Goal: Task Accomplishment & Management: Complete application form

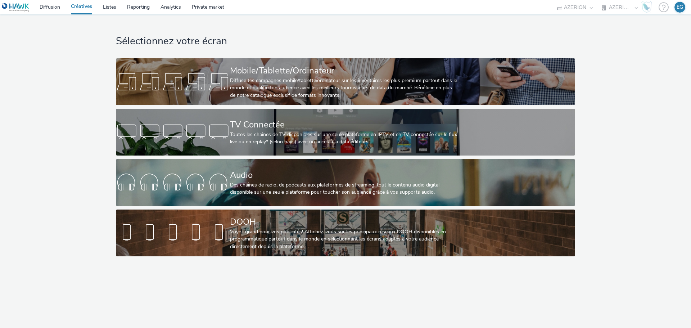
select select "79162ed7-0017-4339-93b0-3399b708648f"
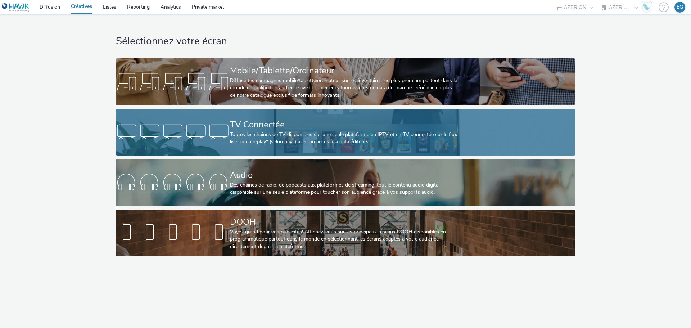
click at [305, 132] on div "Toutes les chaines de TV disponibles sur une seule plateforme en IPTV et en TV …" at bounding box center [344, 138] width 228 height 15
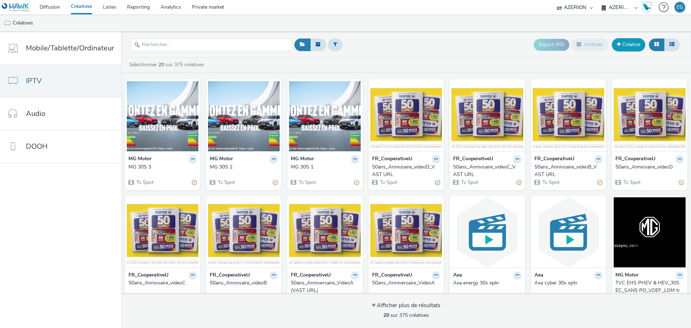
click at [631, 43] on link "Créative" at bounding box center [627, 44] width 33 height 13
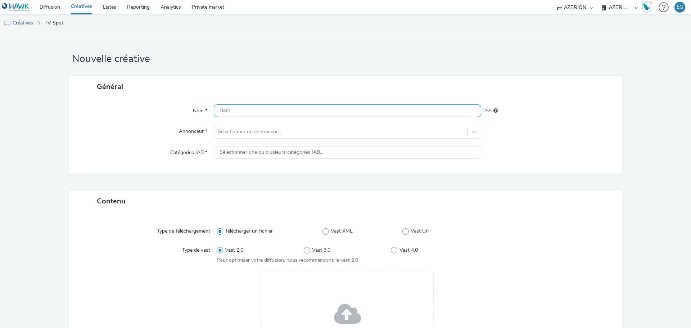
click at [263, 106] on input "text" at bounding box center [347, 110] width 267 height 13
click at [270, 73] on form "Nouvelle créative Général Nom * 255 Annonceur * Sélectionner un annonceur... Ca…" at bounding box center [345, 250] width 691 height 437
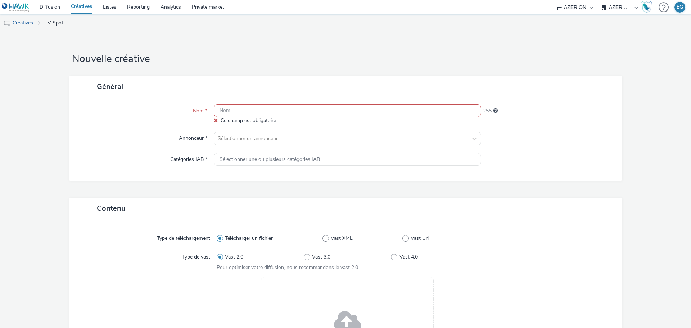
click at [288, 85] on div "Général" at bounding box center [345, 86] width 552 height 21
click at [293, 104] on div "Nom * Ce champ est obligatoire 255 Annonceur * Sélectionner un annonceur... Cat…" at bounding box center [345, 138] width 552 height 83
click at [298, 112] on input "text" at bounding box center [347, 110] width 267 height 13
click at [300, 87] on div "Général" at bounding box center [345, 86] width 552 height 21
click at [302, 102] on div "Nom * Ce champ est obligatoire 255 Annonceur * Sélectionner un annonceur... Cat…" at bounding box center [345, 138] width 552 height 83
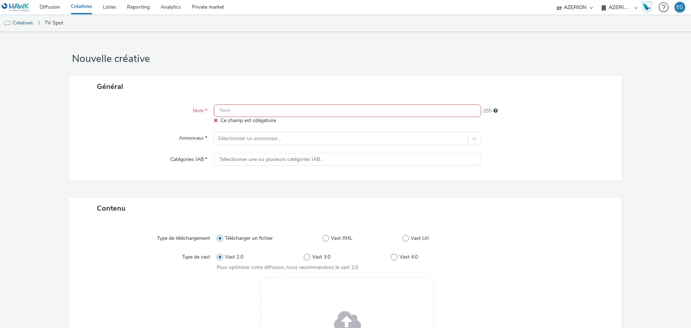
click at [307, 111] on input "text" at bounding box center [347, 110] width 267 height 13
click at [310, 100] on div "Nom * Ce champ est obligatoire 255 Annonceur * Sélectionner un annonceur... Cat…" at bounding box center [345, 138] width 552 height 83
click at [314, 95] on div "Général" at bounding box center [345, 86] width 552 height 21
click at [314, 107] on input "text" at bounding box center [347, 110] width 267 height 13
click at [375, 84] on div "Général" at bounding box center [345, 86] width 552 height 21
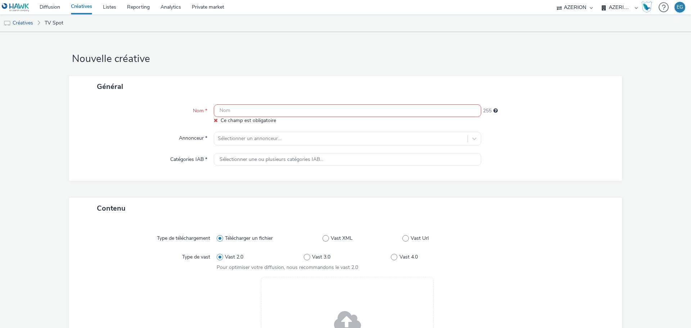
click at [375, 84] on div "Général" at bounding box center [345, 86] width 552 height 21
click at [234, 112] on input "text" at bounding box center [347, 110] width 267 height 13
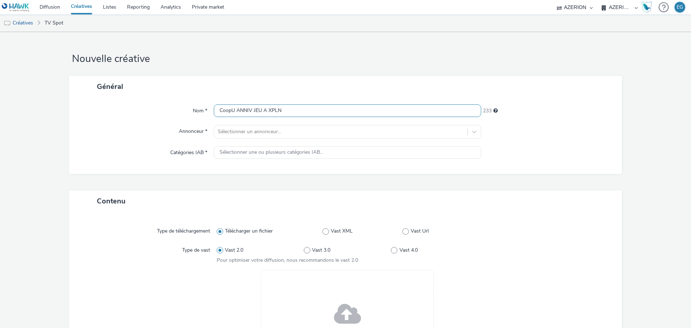
type input "CoopU ANNIV JEU A XPLN"
click at [249, 144] on div "Nom * CoopU ANNIV JEU A XPLN 233 Annonceur * Sélectionner un annonceur... Catég…" at bounding box center [345, 135] width 552 height 77
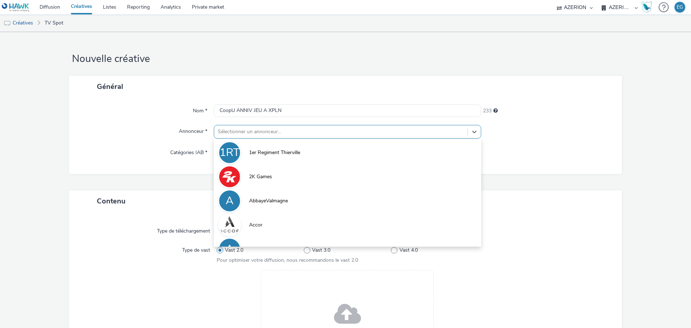
click at [251, 133] on div at bounding box center [341, 131] width 246 height 9
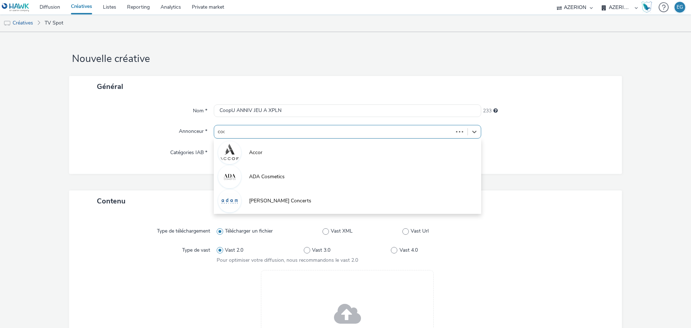
type input "coop"
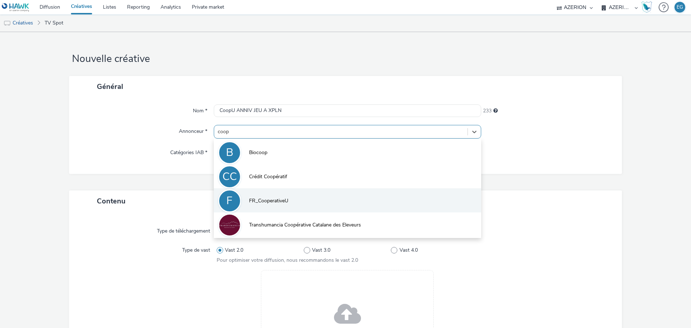
click at [260, 200] on span "FR_CooperativeU" at bounding box center [268, 200] width 39 height 7
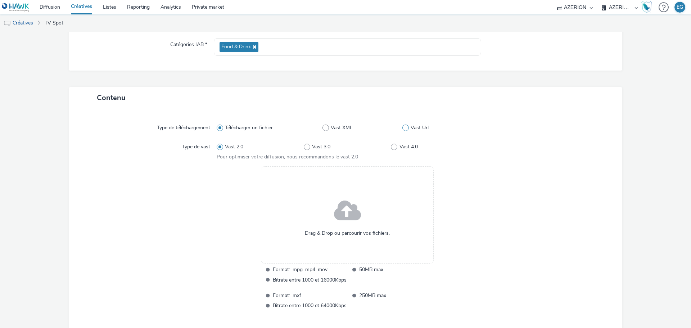
click at [402, 127] on span at bounding box center [405, 127] width 6 height 6
click at [402, 127] on input "Vast Url" at bounding box center [404, 128] width 5 height 5
radio input "false"
radio input "true"
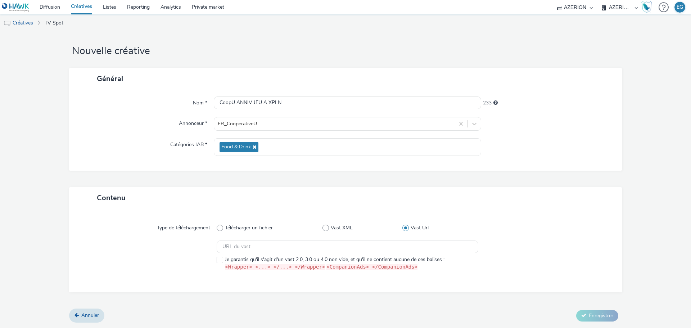
scroll to position [7, 0]
click at [253, 246] on input "text" at bounding box center [347, 247] width 261 height 13
paste input "https://vast.xpln.tech/vast?vastUrl=eg65ehdq-1424228813&xid=heroiks&yid=azerion…"
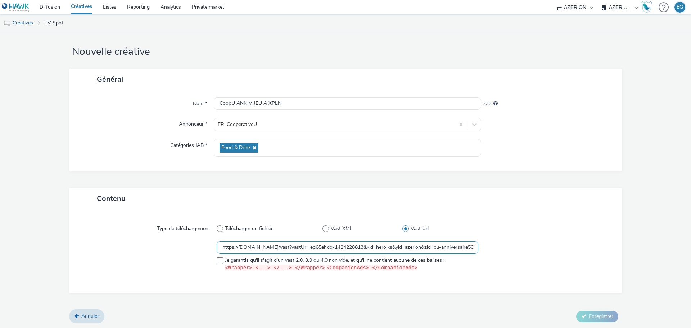
scroll to position [0, 1285]
type input "https://vast.xpln.tech/vast?vastUrl=eg65ehdq-1424228813&xid=heroiks&yid=azerion…"
click at [214, 262] on div at bounding box center [149, 257] width 135 height 33
click at [240, 284] on div "Type de téléchargement Télécharger un fichier Vast XML Vast Url https://vast.xp…" at bounding box center [345, 250] width 538 height 69
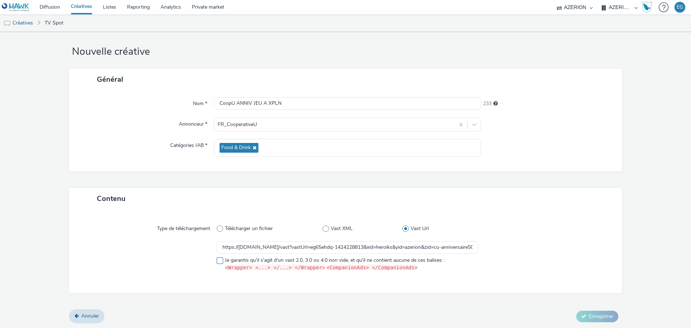
click at [217, 260] on span at bounding box center [220, 260] width 6 height 6
checkbox input "true"
click at [235, 285] on div "Type de téléchargement Télécharger un fichier Vast XML Vast Url https://vast.xp…" at bounding box center [345, 250] width 538 height 69
click at [592, 318] on span "Enregistrer" at bounding box center [600, 316] width 24 height 7
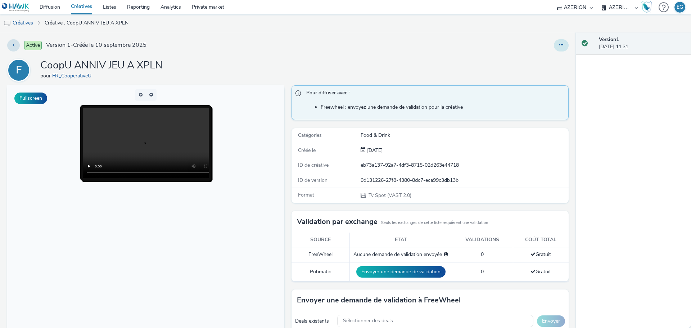
click at [556, 48] on button at bounding box center [561, 45] width 15 height 12
click at [537, 73] on link "Dupliquer" at bounding box center [541, 74] width 54 height 14
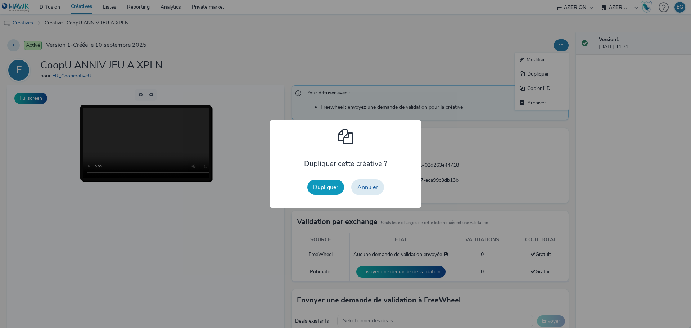
click at [323, 193] on button "Dupliquer" at bounding box center [325, 186] width 37 height 15
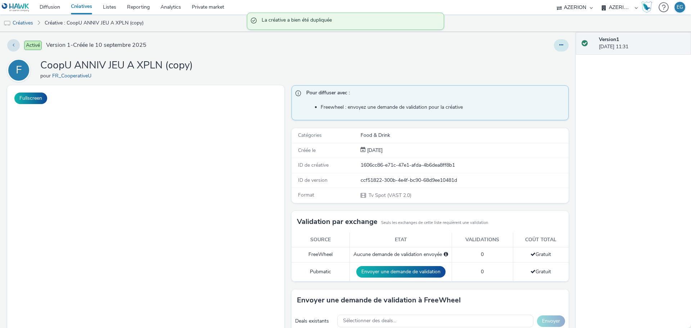
click at [559, 45] on button at bounding box center [561, 45] width 15 height 12
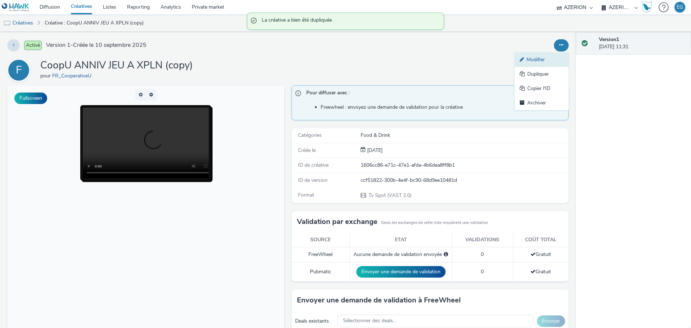
click at [534, 57] on link "Modifier" at bounding box center [541, 60] width 54 height 14
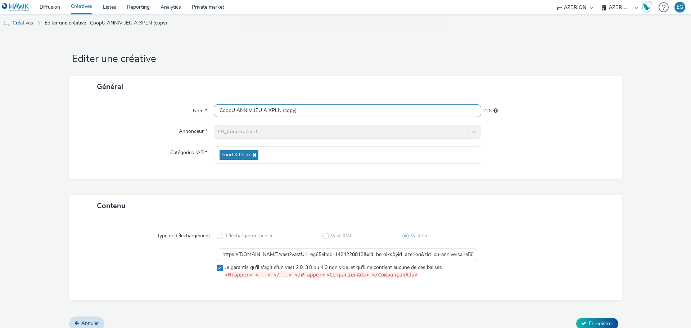
drag, startPoint x: 286, startPoint y: 110, endPoint x: 279, endPoint y: 112, distance: 7.1
click at [279, 112] on input "CoopU ANNIV JEU A XPLN (copy)" at bounding box center [347, 110] width 267 height 13
click at [262, 110] on input "CoopU ANNIV JEU A XPLN" at bounding box center [347, 110] width 267 height 13
type input "CoopU ANNIV JEU B XPLN"
click at [301, 73] on form "Editer une créative Général Nom * CoopU ANNIV JEU B XPLN 233 Annonceur * FR_Coo…" at bounding box center [345, 184] width 691 height 304
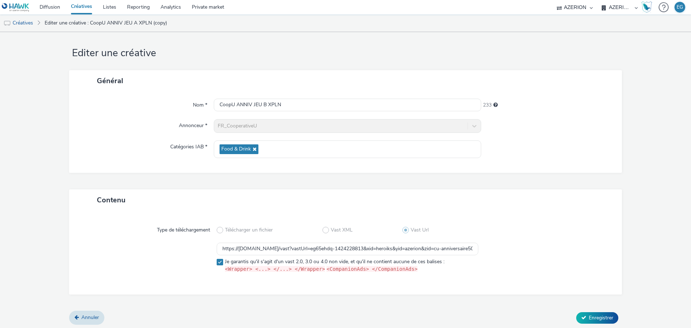
scroll to position [7, 0]
click at [266, 251] on input "https://vast.xpln.tech/vast?vastUrl=eg65ehdq-1424228813&xid=heroiks&yid=azerion…" at bounding box center [347, 247] width 261 height 13
paste input "q8xer91d733925712"
type input "https://vast.xpln.tech/vast?vastUrl=q8xer91d733925712&xid=heroiks&yid=azerion&z…"
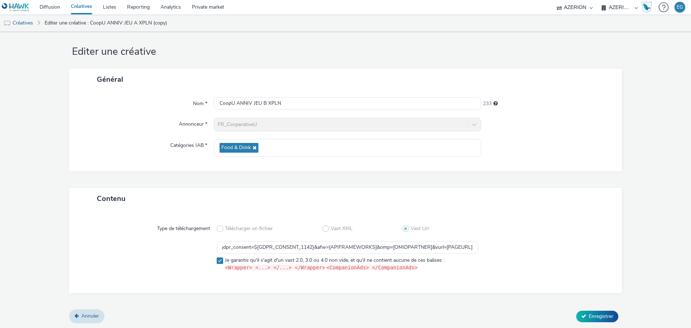
click at [379, 296] on div "Contenu Type de téléchargement Télécharger un fichier Vast XML Vast Url https:/…" at bounding box center [345, 249] width 552 height 122
click at [582, 318] on button "Enregistrer" at bounding box center [597, 316] width 42 height 12
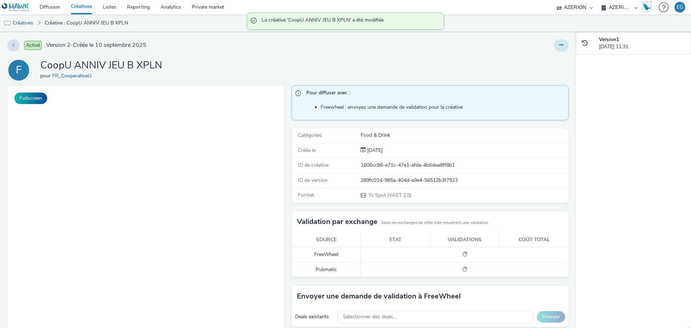
click at [557, 44] on button at bounding box center [561, 45] width 15 height 12
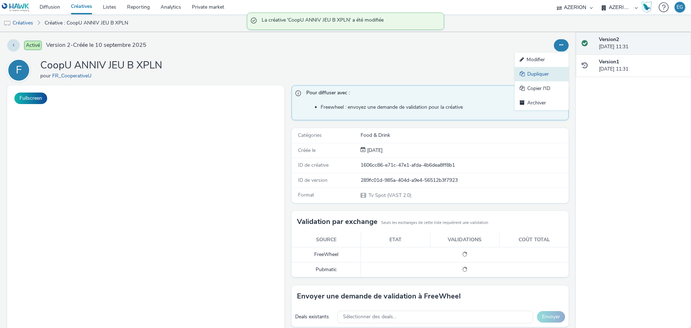
click at [537, 68] on link "Dupliquer" at bounding box center [541, 74] width 54 height 14
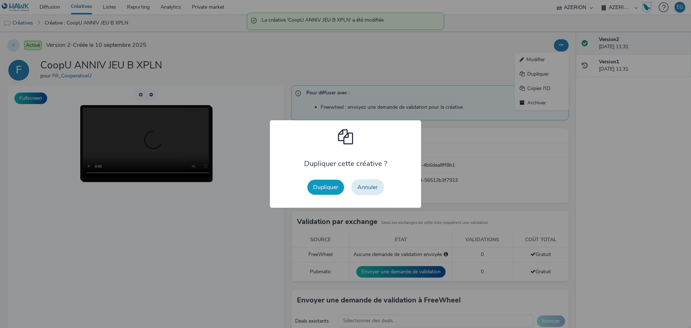
click at [337, 185] on button "Dupliquer" at bounding box center [325, 186] width 37 height 15
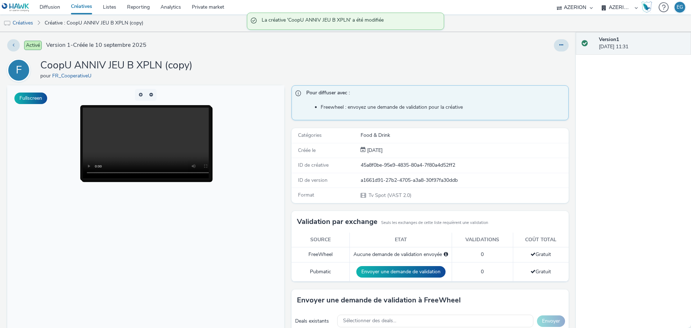
click at [542, 50] on div at bounding box center [456, 45] width 224 height 12
click at [554, 47] on button at bounding box center [561, 45] width 15 height 12
click at [534, 63] on link "Modifier" at bounding box center [541, 60] width 54 height 14
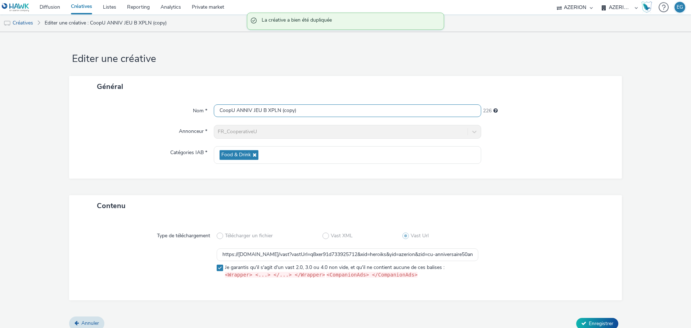
drag, startPoint x: 294, startPoint y: 111, endPoint x: 281, endPoint y: 113, distance: 13.8
click at [281, 113] on input "CoopU ANNIV JEU B XPLN (copy)" at bounding box center [347, 110] width 267 height 13
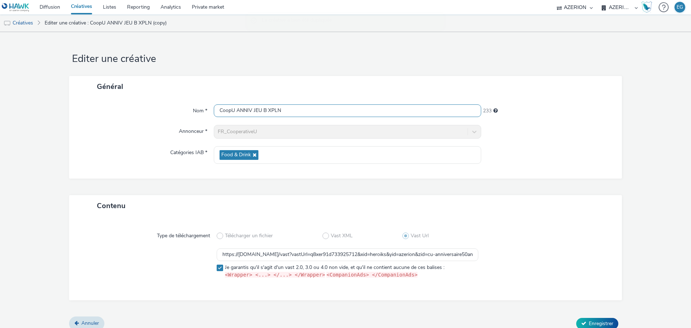
click at [264, 112] on input "CoopU ANNIV JEU B XPLN" at bounding box center [347, 110] width 267 height 13
type input "CoopU ANNIV JEU C XPLN"
click at [337, 253] on input "https://vast.xpln.tech/vast?vastUrl=q8xer91d733925712&xid=heroiks&yid=azerion&z…" at bounding box center [347, 254] width 261 height 13
paste input "fu4msq68-3297065078"
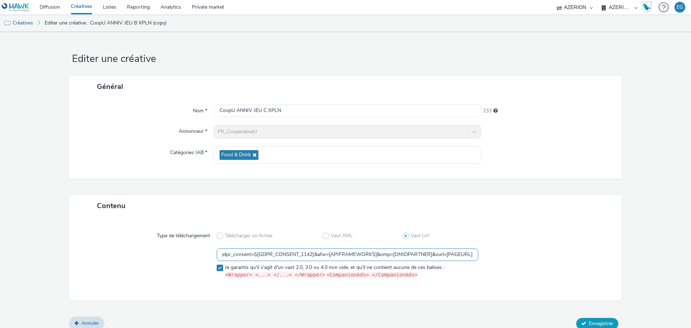
type input "https://vast.xpln.tech/vast?vastUrl=fu4msq68-3297065078&xid=heroiks&yid=azerion…"
click at [582, 318] on button "Enregistrer" at bounding box center [597, 324] width 42 height 12
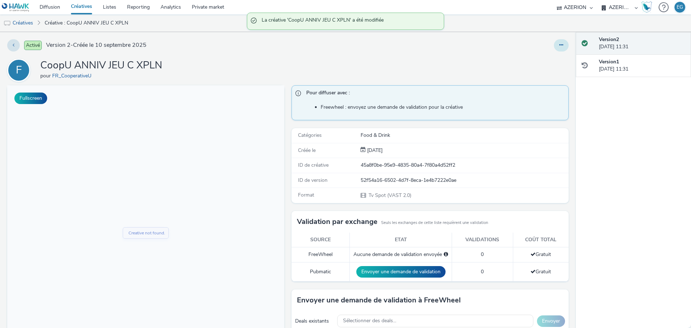
click at [559, 47] on icon at bounding box center [561, 44] width 4 height 5
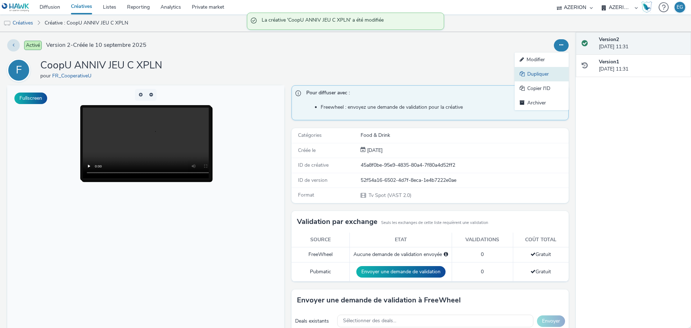
click at [534, 74] on link "Dupliquer" at bounding box center [541, 74] width 54 height 14
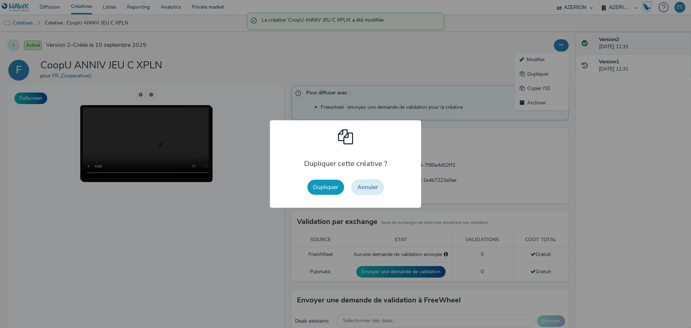
click at [323, 193] on button "Dupliquer" at bounding box center [325, 186] width 37 height 15
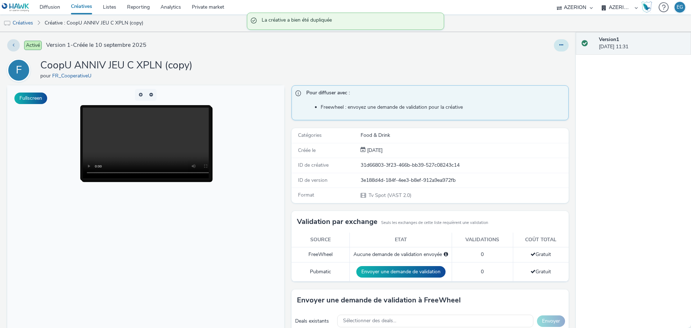
click at [560, 48] on button at bounding box center [561, 45] width 15 height 12
click at [545, 59] on link "Modifier" at bounding box center [541, 60] width 54 height 14
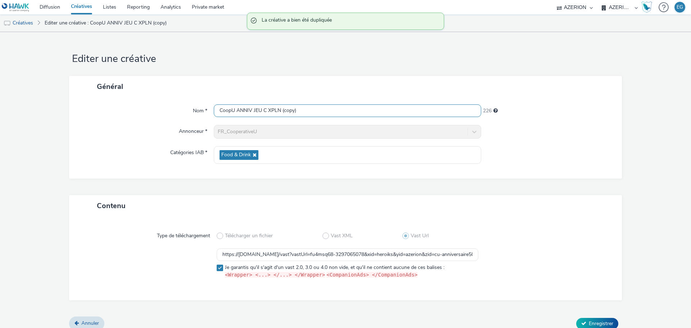
drag, startPoint x: 311, startPoint y: 110, endPoint x: 294, endPoint y: 109, distance: 17.6
click at [296, 109] on input "CoopU ANNIV JEU C XPLN (copy)" at bounding box center [347, 110] width 267 height 13
click at [285, 110] on input "CoopU ANNIV JEU C XPLN (copy)" at bounding box center [347, 110] width 267 height 13
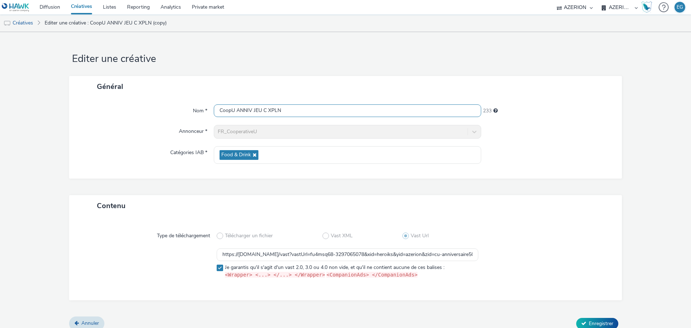
click at [263, 109] on input "CoopU ANNIV JEU C XPLN" at bounding box center [347, 110] width 267 height 13
type input "CoopU ANNIV JEU D XPLN"
click at [263, 258] on input "https://vast.xpln.tech/vast?vastUrl=fu4msq68-3297065078&xid=heroiks&yid=azerion…" at bounding box center [347, 254] width 261 height 13
paste input "b0q5w9ip-2878959459"
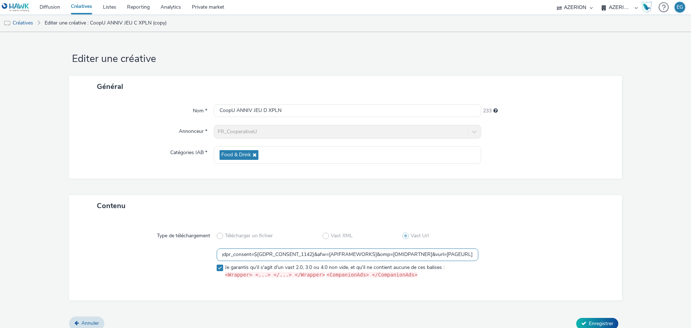
type input "https://vast.xpln.tech/vast?vastUrl=b0q5w9ip-2878959459&xid=heroiks&yid=azerion…"
click at [284, 294] on div "Type de téléchargement Télécharger un fichier Vast XML Vast Url https://vast.xp…" at bounding box center [345, 258] width 552 height 84
click at [601, 321] on span "Enregistrer" at bounding box center [600, 323] width 24 height 7
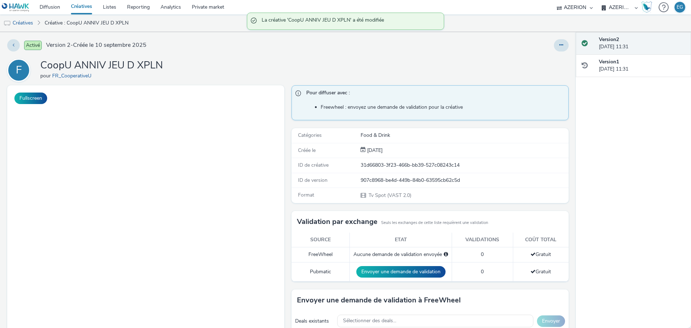
click at [232, 65] on div "F CoopU ANNIV JEU D XPLN pour FR_CooperativeU" at bounding box center [287, 70] width 561 height 23
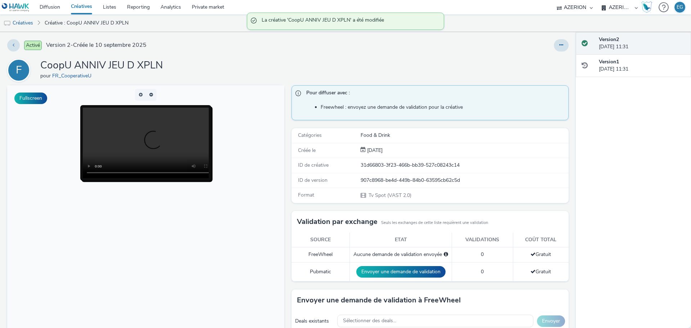
click at [210, 65] on div "F CoopU ANNIV JEU D XPLN pour FR_CooperativeU" at bounding box center [287, 70] width 561 height 23
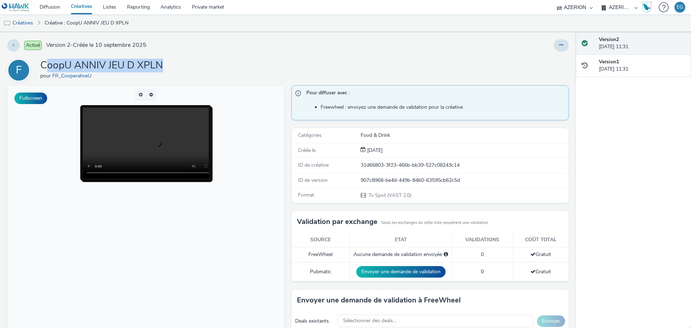
drag, startPoint x: 166, startPoint y: 63, endPoint x: 45, endPoint y: 63, distance: 121.2
click at [45, 63] on div "F CoopU ANNIV JEU D XPLN pour FR_CooperativeU" at bounding box center [287, 70] width 561 height 23
click at [42, 63] on h1 "CoopU ANNIV JEU D XPLN" at bounding box center [101, 66] width 123 height 14
drag, startPoint x: 42, startPoint y: 63, endPoint x: 185, endPoint y: 66, distance: 142.8
click at [183, 66] on div "F CoopU ANNIV JEU D XPLN pour FR_CooperativeU" at bounding box center [287, 70] width 561 height 23
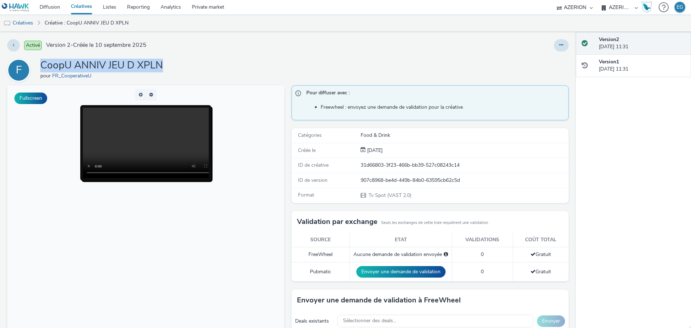
click at [185, 66] on div "F CoopU ANNIV JEU D XPLN pour FR_CooperativeU" at bounding box center [287, 70] width 561 height 23
click at [217, 5] on link "Private market" at bounding box center [207, 7] width 43 height 14
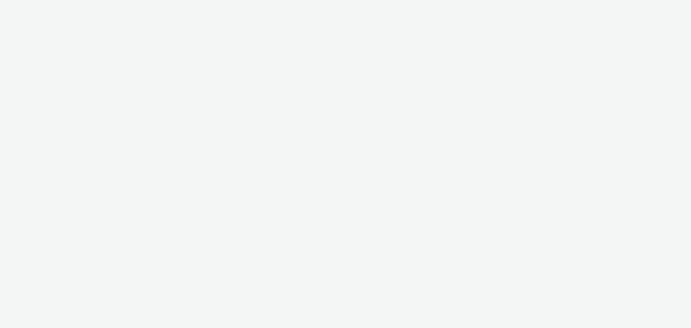
select select "79162ed7-0017-4339-93b0-3399b708648f"
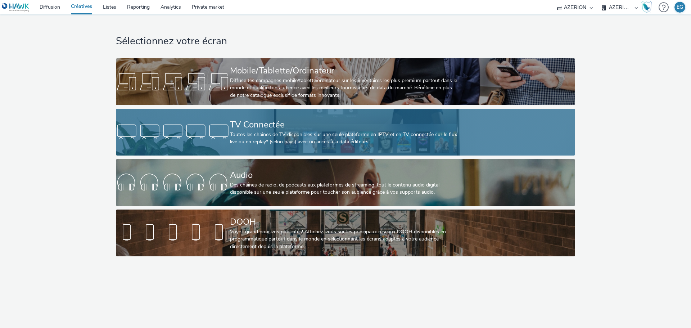
click at [226, 138] on div at bounding box center [173, 131] width 114 height 23
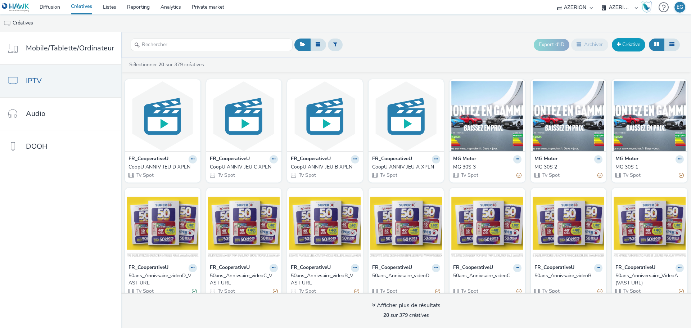
click at [620, 44] on link "Créative" at bounding box center [627, 44] width 33 height 13
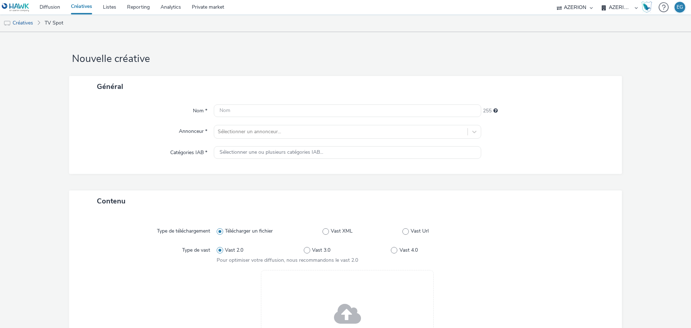
click at [298, 287] on div "Drag & Drop ou parcourir vos fichiers." at bounding box center [347, 318] width 173 height 97
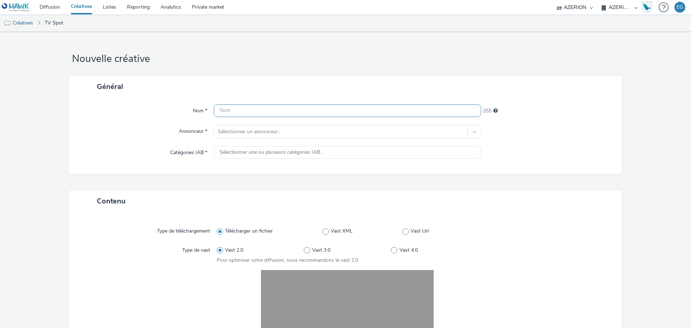
click at [239, 113] on input "text" at bounding box center [347, 110] width 267 height 13
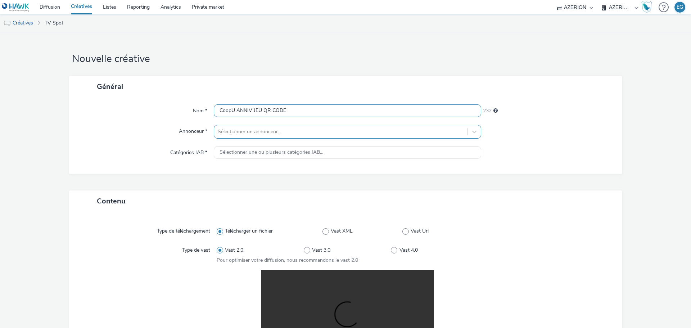
type input "CoopU ANNIV JEU QR CODE"
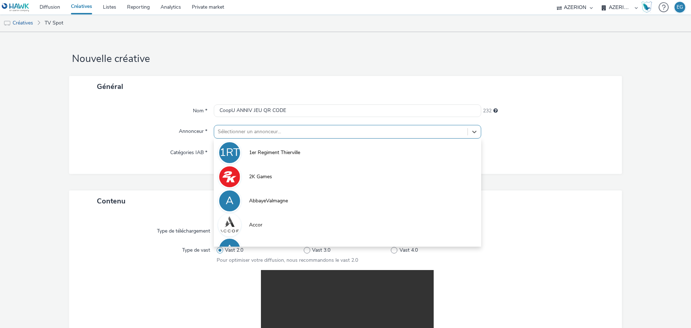
click at [236, 127] on div at bounding box center [341, 131] width 246 height 9
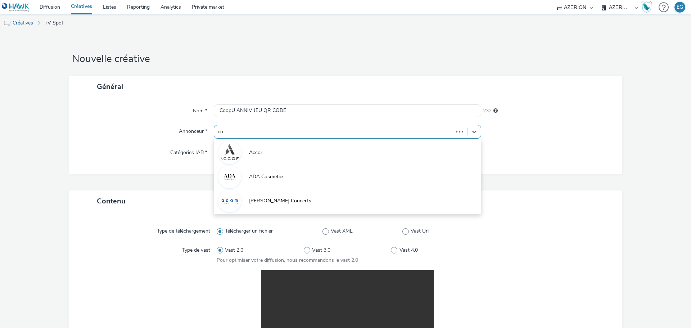
type input "coo"
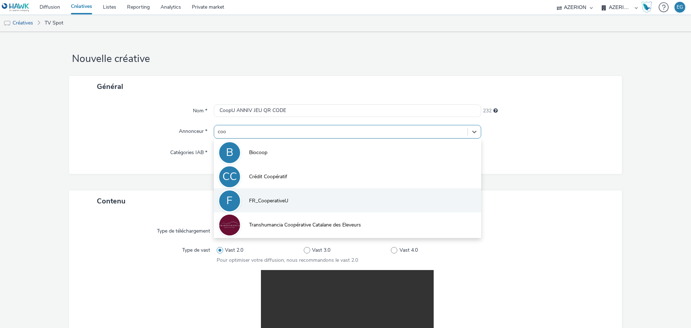
click at [254, 204] on span "FR_CooperativeU" at bounding box center [268, 200] width 39 height 7
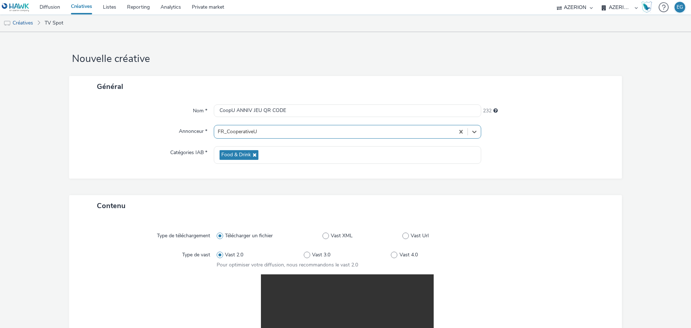
click at [149, 181] on div "Général Nom * CoopU ANNIV JEU QR CODE 232 Annonceur * option FR_CooperativeU, s…" at bounding box center [345, 135] width 552 height 119
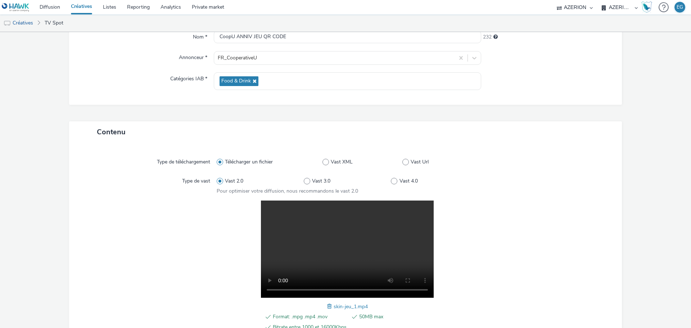
scroll to position [157, 0]
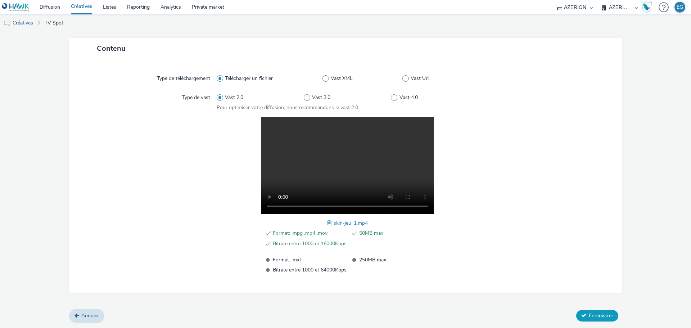
click at [588, 314] on span "Enregistrer" at bounding box center [600, 315] width 24 height 7
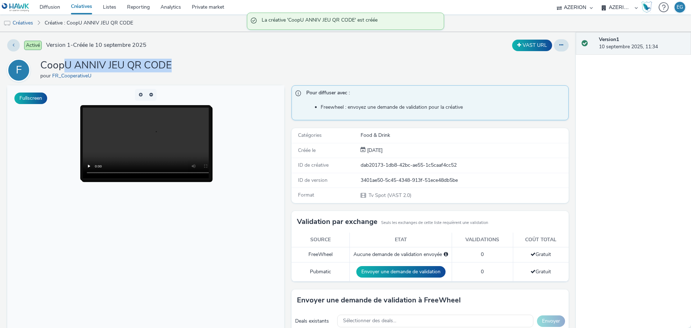
drag, startPoint x: 178, startPoint y: 62, endPoint x: 65, endPoint y: 64, distance: 112.6
click at [65, 64] on div "F CoopU ANNIV JEU QR CODE pour FR_CooperativeU" at bounding box center [287, 70] width 561 height 23
click at [65, 64] on h1 "CoopU ANNIV JEU QR CODE" at bounding box center [105, 66] width 131 height 14
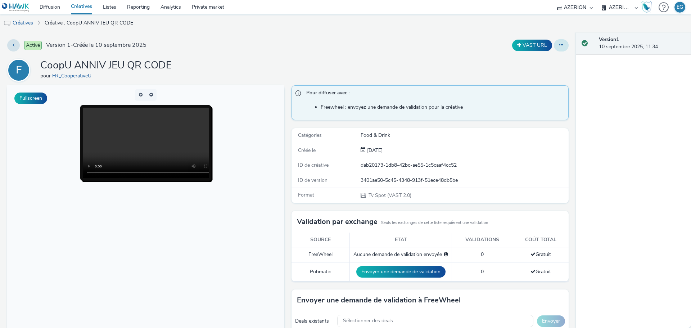
click at [559, 46] on icon at bounding box center [561, 44] width 4 height 5
click at [534, 73] on link "Dupliquer" at bounding box center [541, 74] width 54 height 14
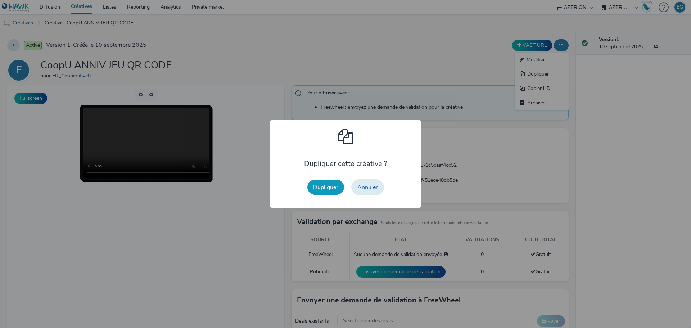
click at [327, 187] on button "Dupliquer" at bounding box center [325, 186] width 37 height 15
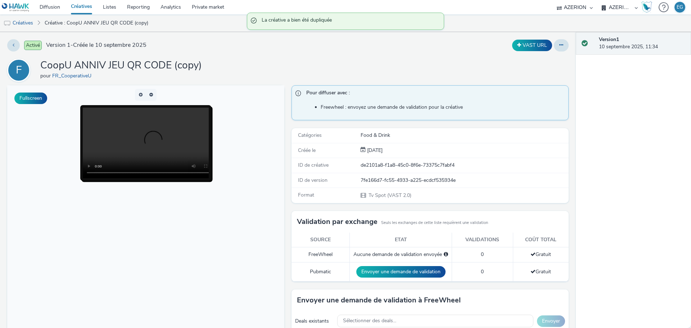
click at [559, 38] on div "Activé Version 1 - Créée le 10 septembre 2025 VAST URL F CoopU ANNIV JEU QR COD…" at bounding box center [287, 180] width 575 height 296
click at [563, 50] on div "Activé Version 1 - Créée le 10 septembre 2025 VAST URL F CoopU ANNIV JEU QR COD…" at bounding box center [287, 180] width 575 height 296
click at [559, 47] on button at bounding box center [561, 45] width 15 height 12
click at [533, 61] on link "Modifier" at bounding box center [541, 60] width 54 height 14
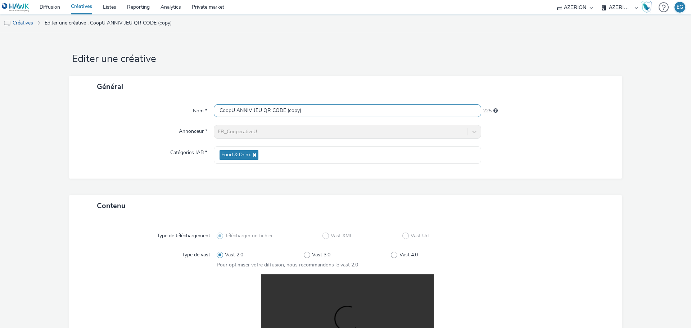
drag, startPoint x: 297, startPoint y: 110, endPoint x: 284, endPoint y: 111, distance: 13.4
click at [284, 111] on input "CoopU ANNIV JEU QR CODE (copy)" at bounding box center [347, 110] width 267 height 13
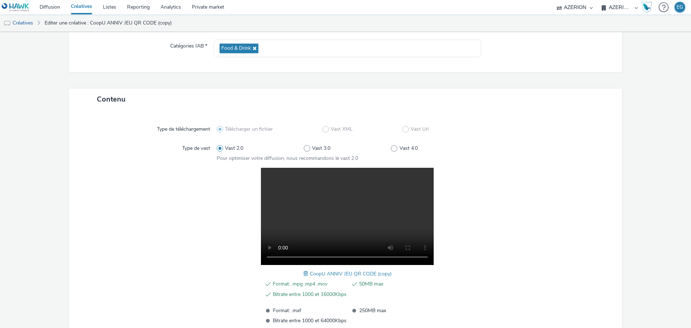
scroll to position [144, 0]
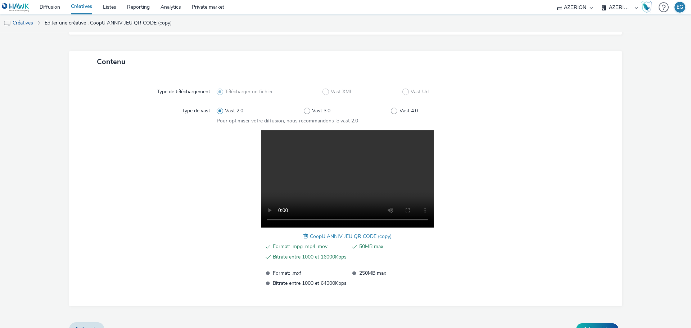
click at [305, 237] on span at bounding box center [306, 236] width 6 height 8
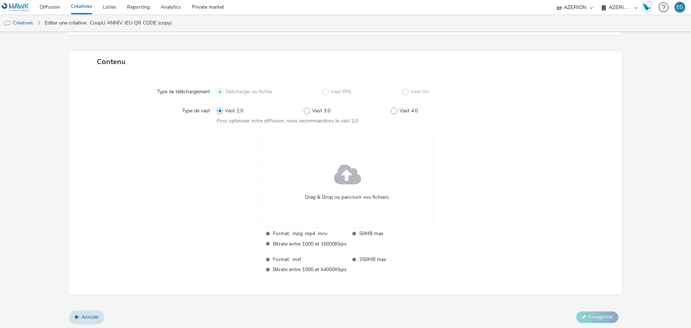
click at [336, 191] on span at bounding box center [347, 175] width 27 height 37
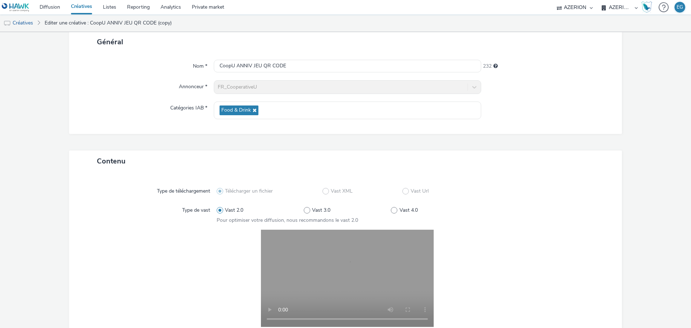
scroll to position [0, 0]
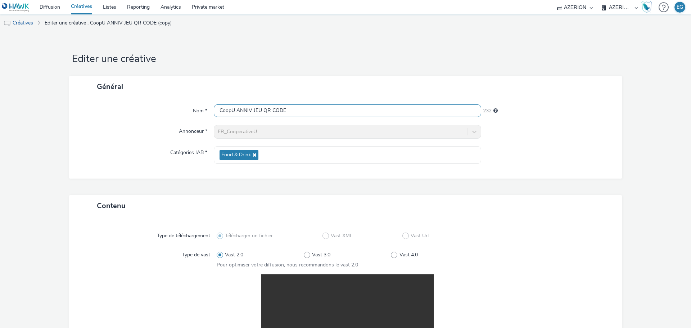
drag, startPoint x: 260, startPoint y: 112, endPoint x: 251, endPoint y: 113, distance: 8.3
click at [251, 113] on input "CoopU ANNIV JEU QR CODE" at bounding box center [347, 110] width 267 height 13
type input "CoopU ANNIV COCA QR CODE"
click at [261, 71] on form "Editer une créative Général Nom * CoopU ANNIV COCA QR CODE 231 Annonceur * FR_C…" at bounding box center [345, 258] width 691 height 453
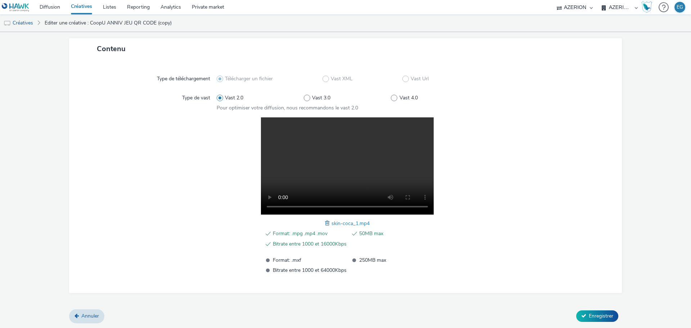
scroll to position [157, 0]
click at [581, 313] on button "Enregistrer" at bounding box center [597, 316] width 42 height 12
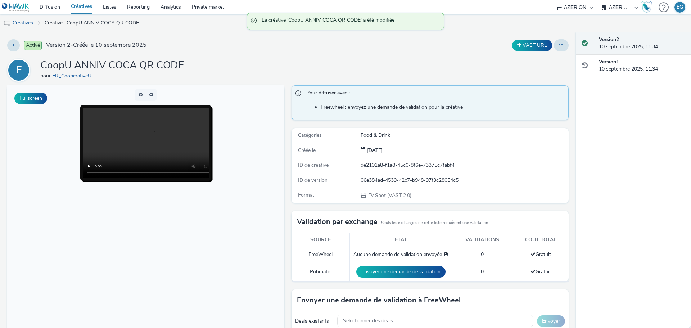
click at [181, 61] on h1 "CoopU ANNIV COCA QR CODE" at bounding box center [112, 66] width 144 height 14
click at [558, 44] on button at bounding box center [561, 45] width 15 height 12
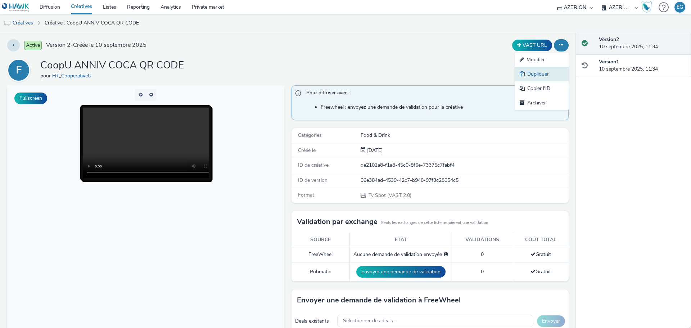
click at [526, 76] on link "Dupliquer" at bounding box center [541, 74] width 54 height 14
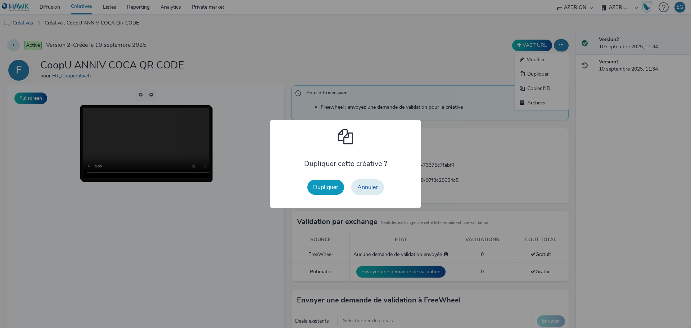
click at [322, 184] on button "Dupliquer" at bounding box center [325, 186] width 37 height 15
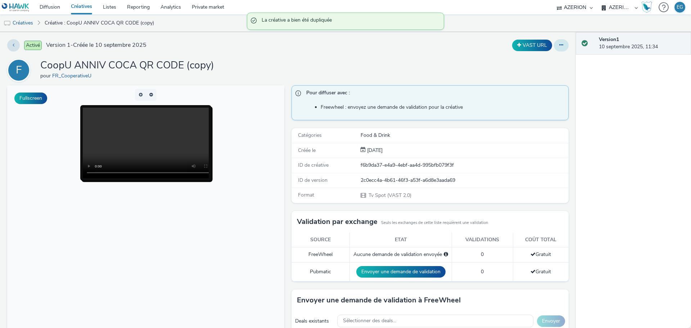
click at [560, 46] on button at bounding box center [561, 45] width 15 height 12
click at [532, 59] on link "Modifier" at bounding box center [541, 60] width 54 height 14
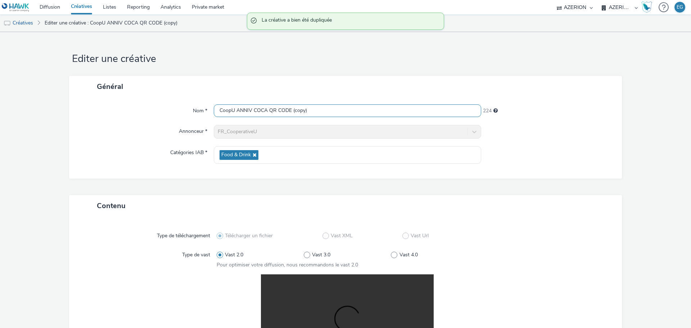
drag, startPoint x: 300, startPoint y: 108, endPoint x: 288, endPoint y: 111, distance: 11.5
click at [288, 111] on input "CoopU ANNIV COCA QR CODE (copy)" at bounding box center [347, 110] width 267 height 13
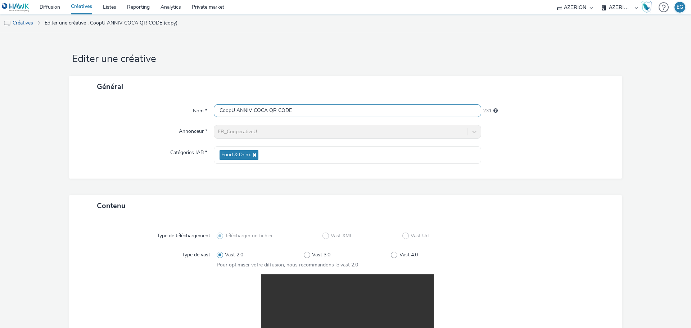
drag, startPoint x: 265, startPoint y: 109, endPoint x: 254, endPoint y: 109, distance: 11.1
click at [254, 109] on input "CoopU ANNIV COCA QR CODE" at bounding box center [347, 110] width 267 height 13
type input "CoopU ANNIV ECOUTEUR QR CODE"
click at [267, 82] on div "Général" at bounding box center [345, 86] width 552 height 21
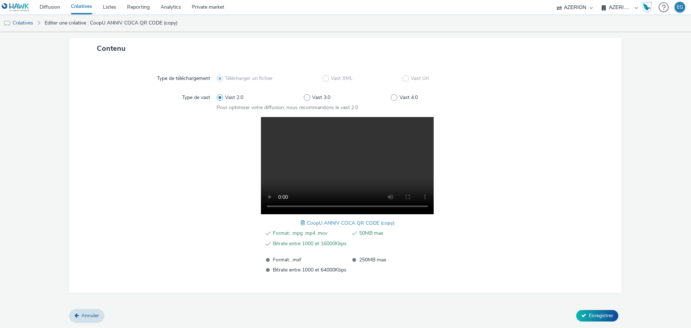
click at [300, 226] on span at bounding box center [303, 223] width 6 height 8
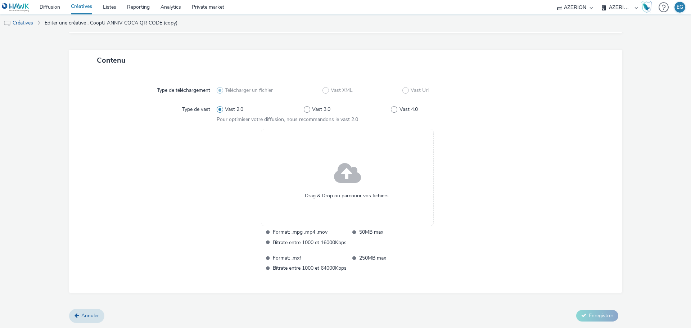
scroll to position [145, 0]
click at [317, 195] on span "Drag & Drop ou parcourir vos fichiers." at bounding box center [347, 195] width 85 height 7
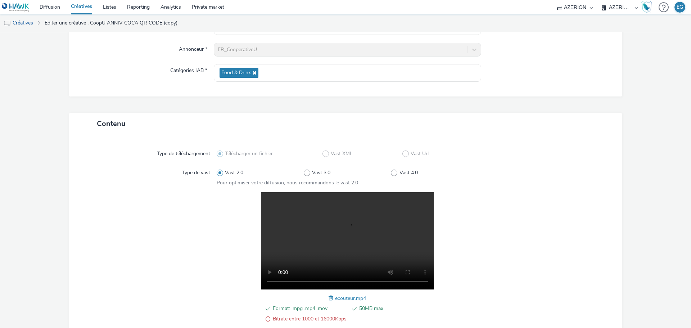
scroll to position [157, 0]
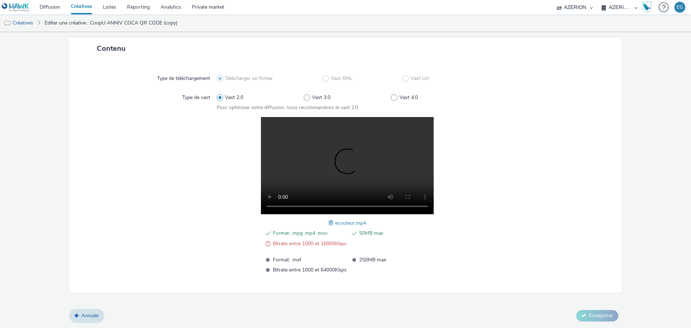
click at [329, 222] on span at bounding box center [331, 223] width 6 height 8
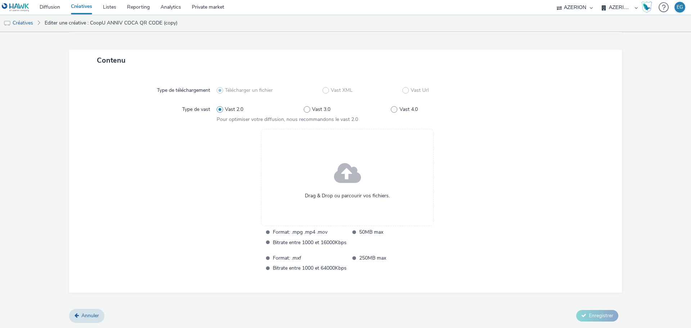
click at [226, 216] on div "Drag & Drop ou parcourir vos fichiers. Format: .mpg .mp4 .mov 50MB max Bitrate …" at bounding box center [347, 201] width 261 height 145
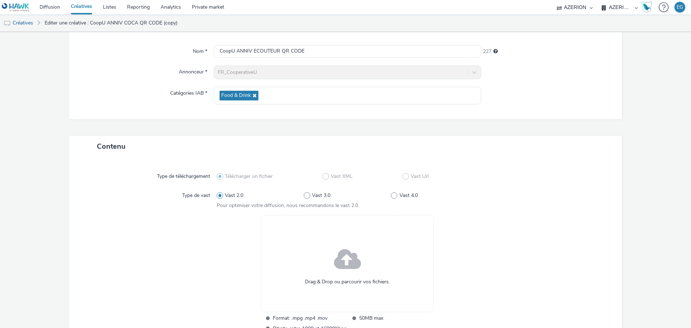
scroll to position [0, 0]
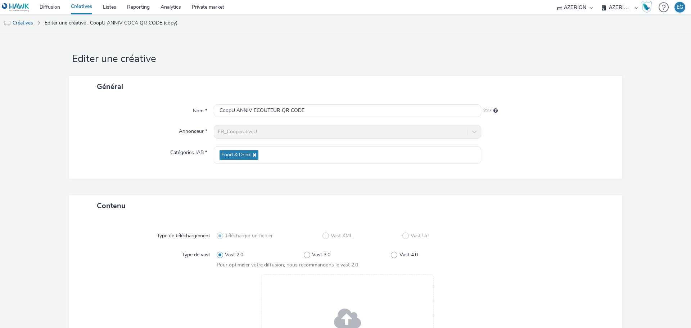
click at [82, 5] on link "Créatives" at bounding box center [81, 7] width 32 height 14
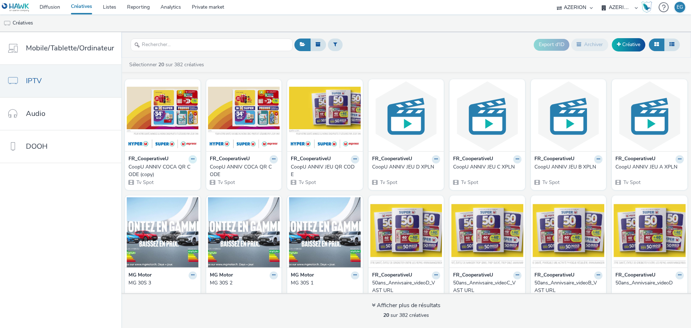
click at [188, 160] on button at bounding box center [192, 159] width 8 height 8
click at [167, 170] on link "Modifier" at bounding box center [170, 171] width 54 height 14
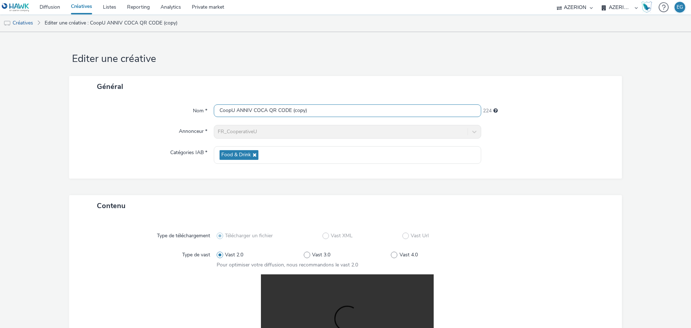
drag, startPoint x: 314, startPoint y: 110, endPoint x: 289, endPoint y: 113, distance: 25.3
click at [288, 112] on input "CoopU ANNIV COCA QR CODE (copy)" at bounding box center [347, 110] width 267 height 13
drag, startPoint x: 260, startPoint y: 113, endPoint x: 252, endPoint y: 113, distance: 8.3
click at [252, 113] on input "CoopU ANNIV COCA QR CODE" at bounding box center [347, 110] width 267 height 13
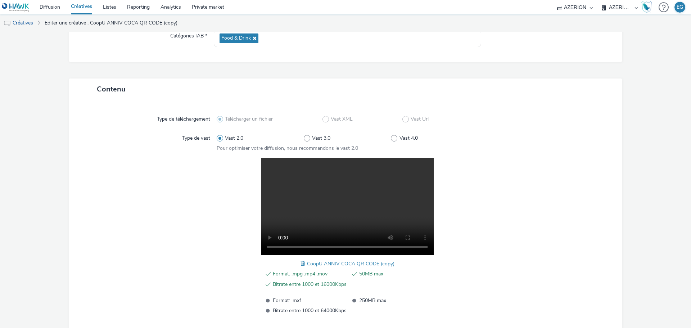
scroll to position [157, 0]
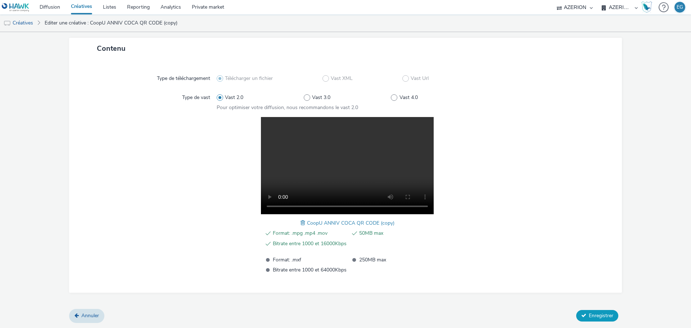
type input "CoopU ANNIV ECOUTEUR QR CODE"
click at [584, 310] on button "Enregistrer" at bounding box center [597, 316] width 42 height 12
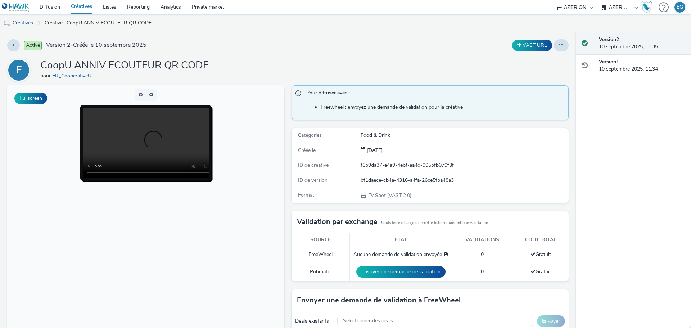
drag, startPoint x: 230, startPoint y: 270, endPoint x: 242, endPoint y: 278, distance: 14.7
click at [230, 270] on body at bounding box center [145, 232] width 277 height 295
drag, startPoint x: 83, startPoint y: 8, endPoint x: 87, endPoint y: 11, distance: 5.1
click at [83, 8] on link "Créatives" at bounding box center [81, 7] width 32 height 14
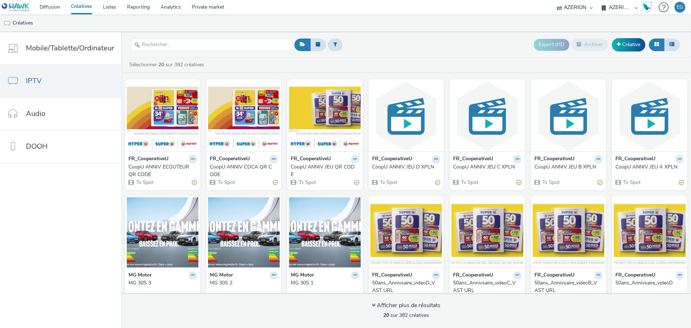
click at [353, 157] on icon at bounding box center [354, 159] width 3 height 4
click at [389, 41] on div "Export d'ID Archiver Créative" at bounding box center [486, 45] width 389 height 18
drag, startPoint x: 690, startPoint y: 99, endPoint x: 689, endPoint y: 78, distance: 20.9
click at [690, 81] on div "FR_CooperativeU CoopU ANNIV ECOUTEUR QR CODE Tv Spot FR_CooperativeU CoopU ANNI…" at bounding box center [405, 184] width 569 height 217
click at [318, 166] on div "CoopU ANNIV JEU QR CODE" at bounding box center [323, 170] width 65 height 15
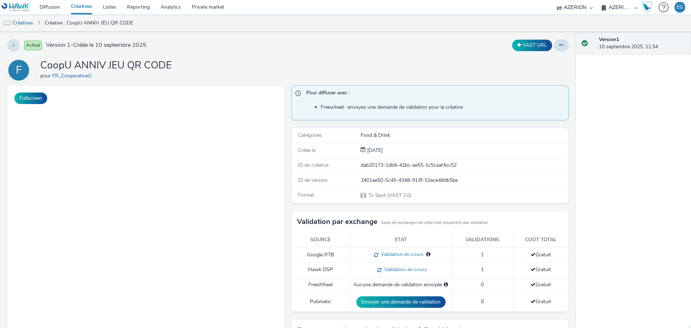
click at [411, 32] on div "Activé Version 1 - Créée le 10 septembre 2025 VAST URL F CoopU ANNIV JEU QR COD…" at bounding box center [287, 180] width 575 height 296
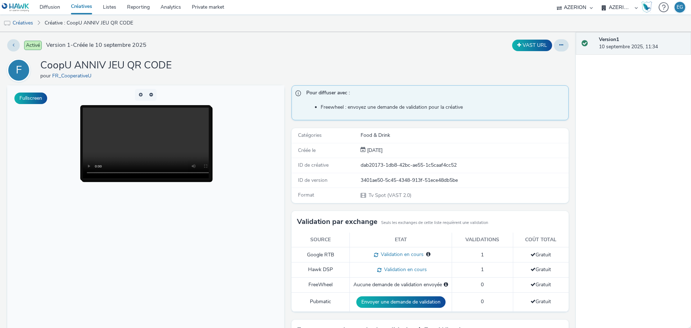
click at [374, 50] on div "VAST URL" at bounding box center [456, 45] width 224 height 12
click at [531, 42] on button "VAST URL" at bounding box center [532, 46] width 40 height 12
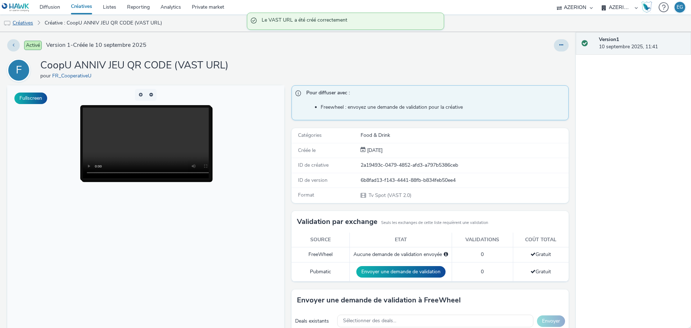
click at [23, 24] on link "Créatives" at bounding box center [18, 22] width 37 height 17
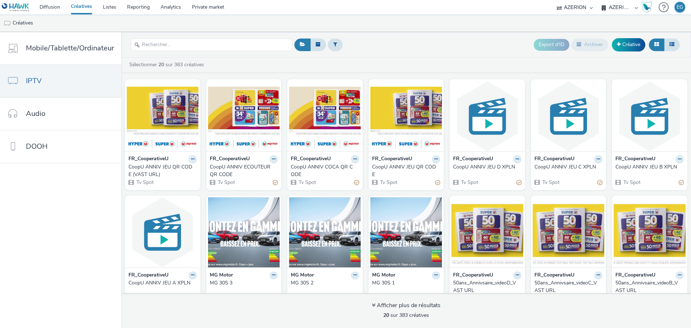
click at [318, 167] on div "CoopU ANNIV COCA QR CODE" at bounding box center [323, 170] width 65 height 15
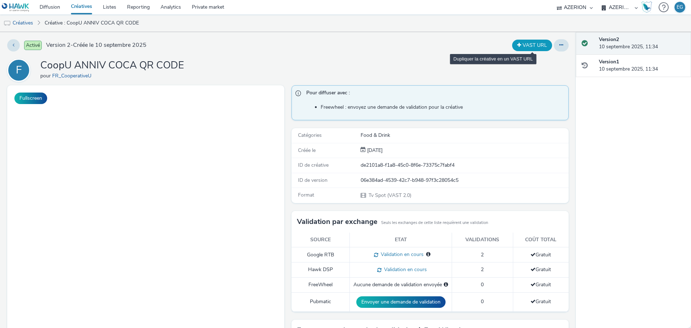
click at [523, 45] on button "VAST URL" at bounding box center [532, 46] width 40 height 12
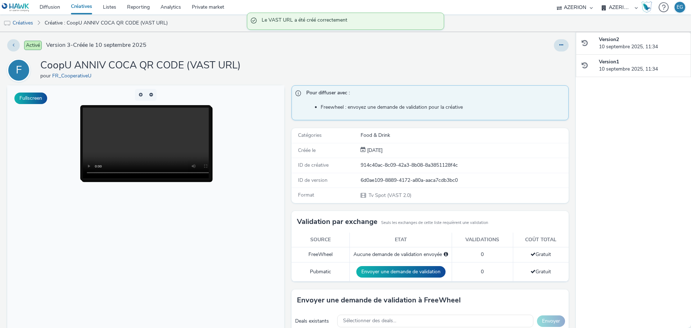
click at [222, 32] on div "Activé Version 3 - Créée le 10 septembre 2025 F CoopU ANNIV COCA QR CODE (VAST …" at bounding box center [287, 180] width 575 height 296
click at [81, 7] on link "Créatives" at bounding box center [81, 7] width 32 height 14
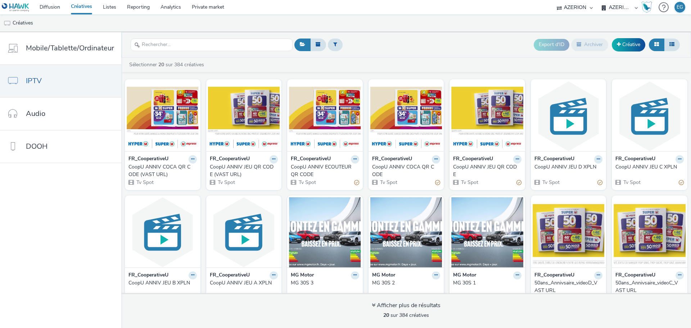
click at [145, 166] on div "CoopU ANNIV COCA QR CODE (VAST URL)" at bounding box center [160, 170] width 65 height 15
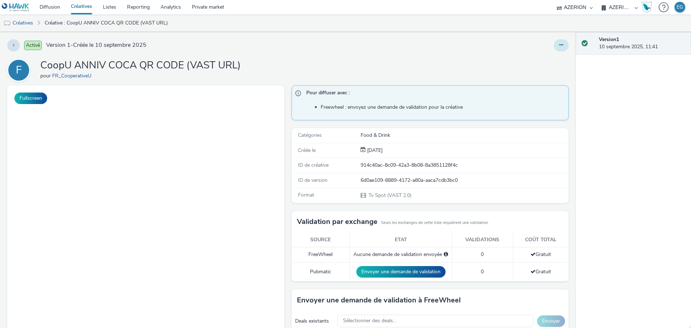
click at [559, 46] on icon at bounding box center [561, 44] width 4 height 5
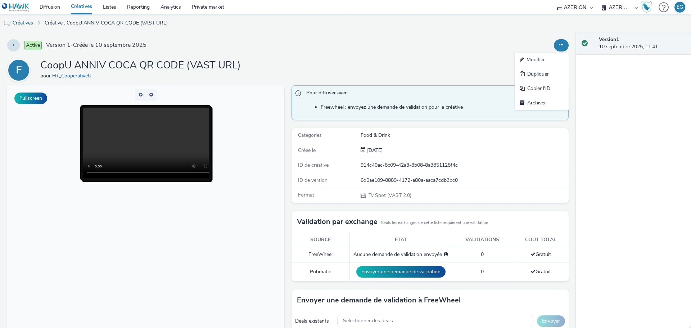
click at [529, 60] on link "Modifier" at bounding box center [541, 60] width 54 height 14
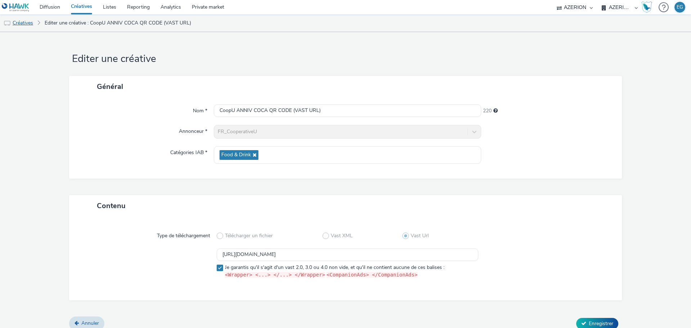
click at [21, 24] on link "Créatives" at bounding box center [18, 22] width 37 height 17
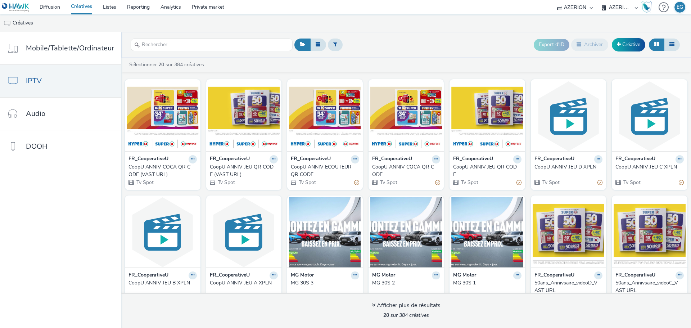
click at [326, 164] on div "CoopU ANNIV ECOUTEUR QR CODE" at bounding box center [323, 170] width 65 height 15
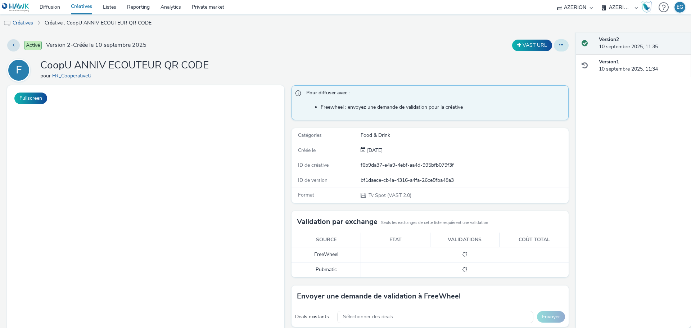
click at [559, 45] on icon at bounding box center [561, 44] width 4 height 5
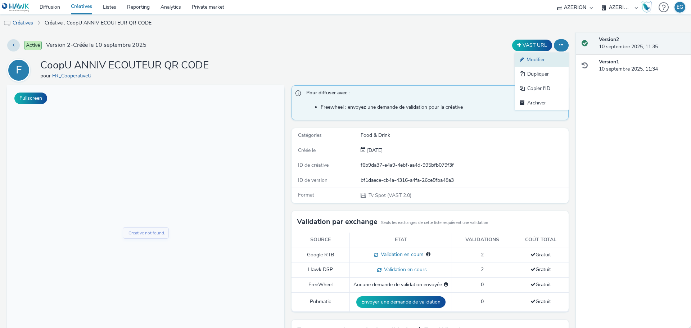
click at [529, 57] on link "Modifier" at bounding box center [541, 60] width 54 height 14
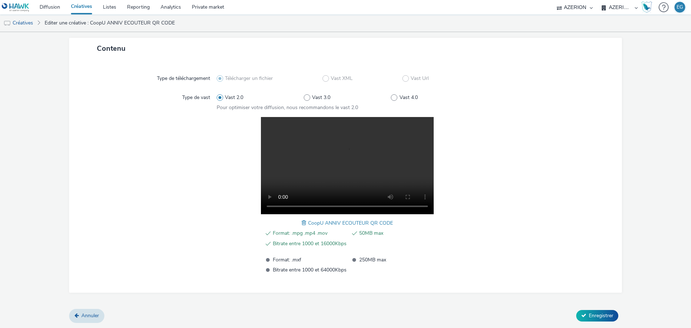
click at [304, 223] on span at bounding box center [304, 223] width 6 height 8
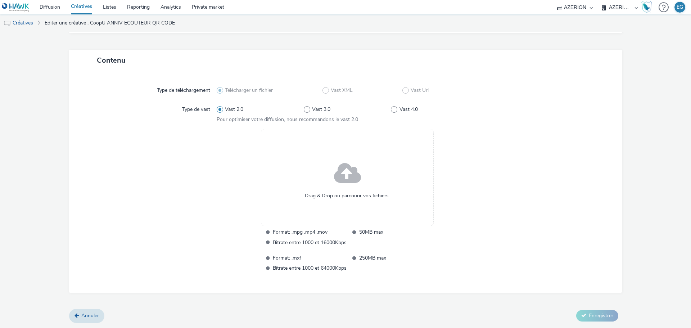
scroll to position [145, 0]
click at [321, 168] on div "Drag & Drop ou parcourir vos fichiers." at bounding box center [347, 177] width 173 height 97
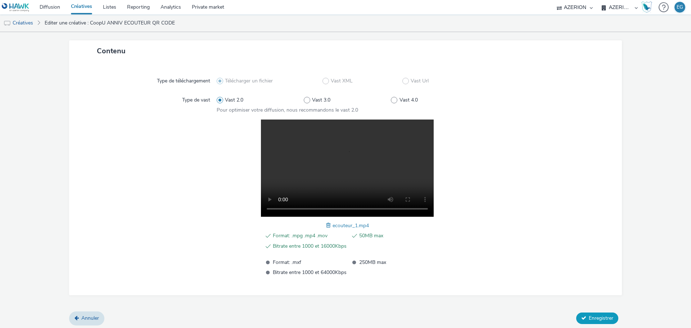
scroll to position [157, 0]
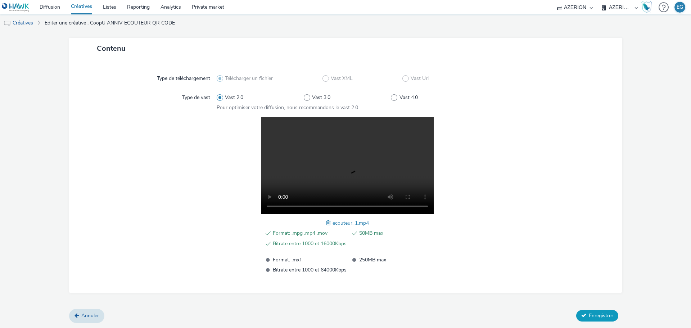
click at [596, 315] on span "Enregistrer" at bounding box center [600, 315] width 24 height 7
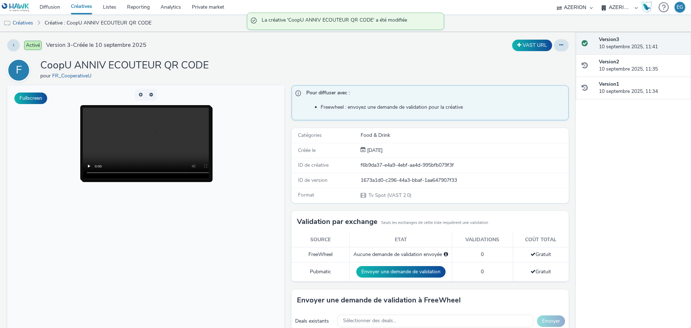
click at [262, 65] on div "F CoopU ANNIV ECOUTEUR QR CODE pour FR_CooperativeU" at bounding box center [287, 70] width 561 height 23
click at [519, 45] on button "VAST URL" at bounding box center [532, 46] width 40 height 12
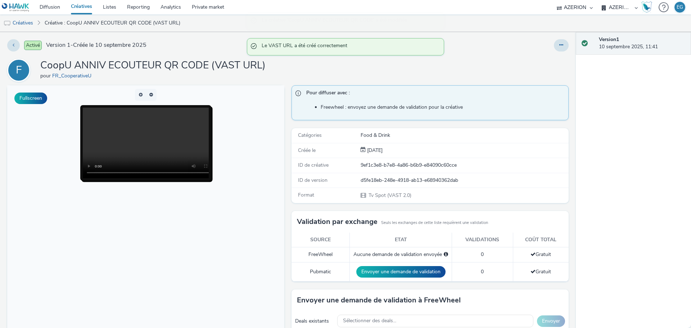
click at [85, 9] on link "Créatives" at bounding box center [81, 7] width 32 height 14
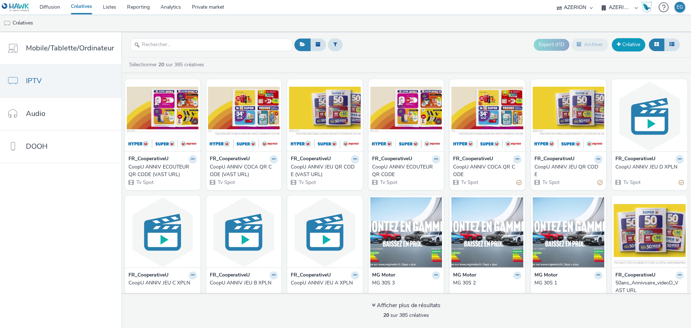
click at [632, 44] on link "Créative" at bounding box center [627, 44] width 33 height 13
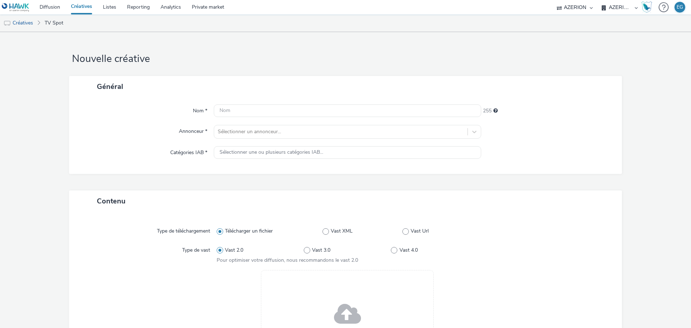
click at [329, 286] on div "Drag & Drop ou parcourir vos fichiers." at bounding box center [347, 318] width 173 height 97
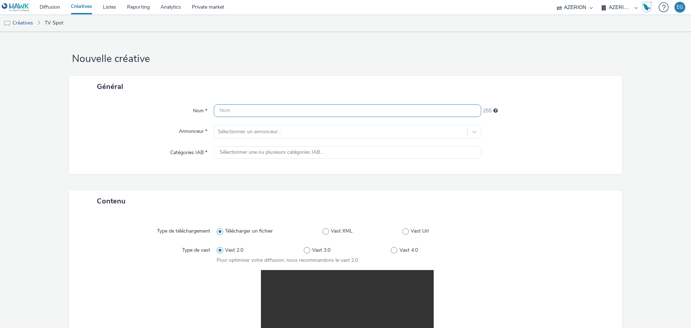
click at [233, 108] on input "text" at bounding box center [347, 110] width 267 height 13
type input "CoopU ANNIV COCA"
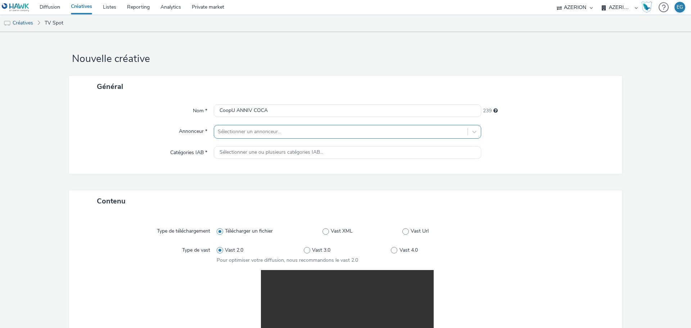
click at [259, 129] on div at bounding box center [341, 131] width 246 height 9
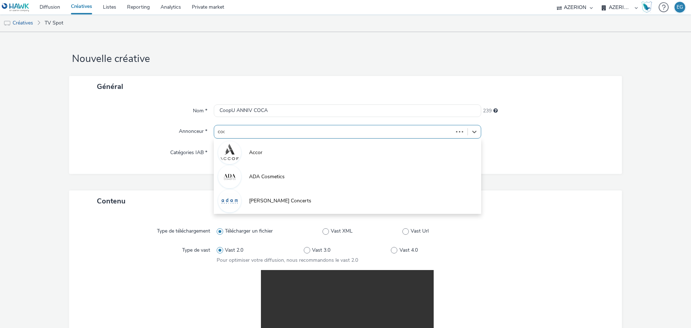
type input "coop"
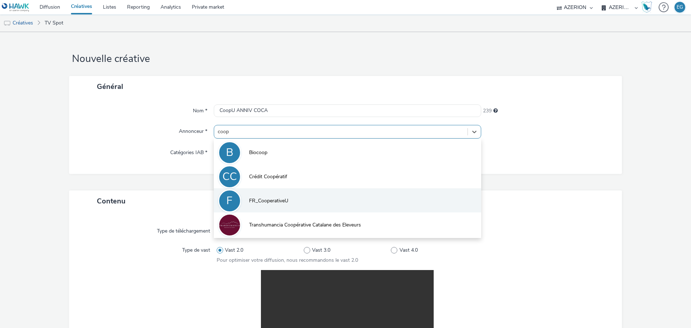
click at [255, 196] on li "F FR_CooperativeU" at bounding box center [347, 200] width 267 height 24
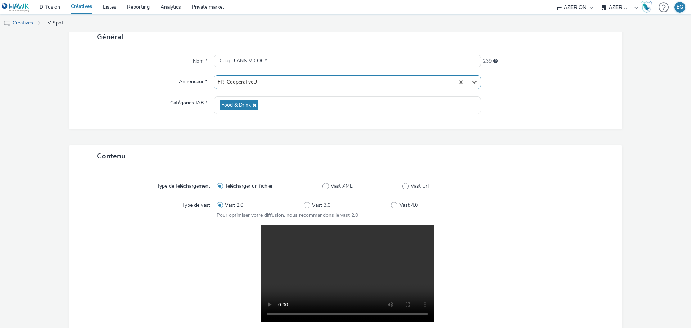
scroll to position [157, 0]
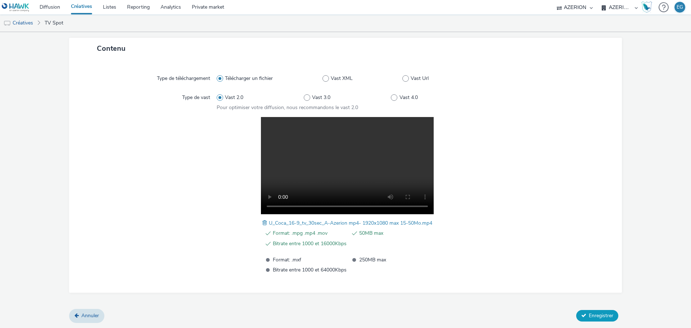
click at [603, 315] on span "Enregistrer" at bounding box center [600, 315] width 24 height 7
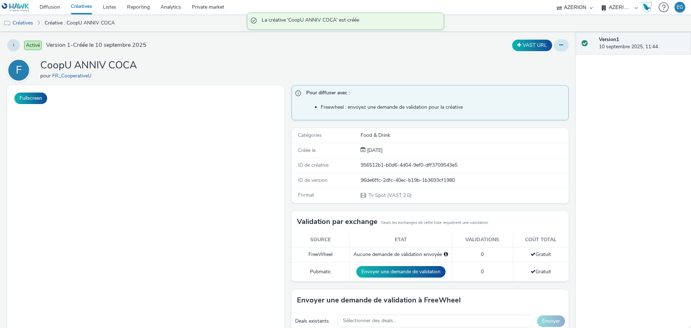
click at [559, 46] on icon at bounding box center [561, 44] width 4 height 5
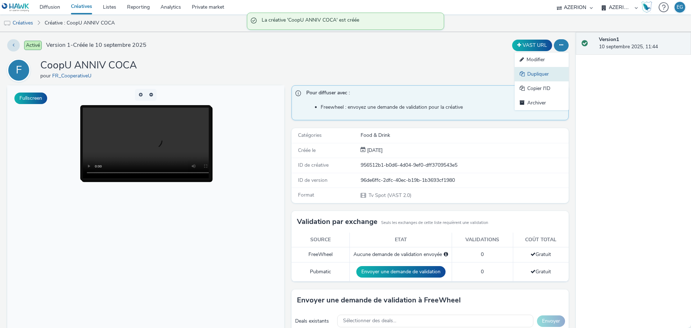
click at [531, 74] on link "Dupliquer" at bounding box center [541, 74] width 54 height 14
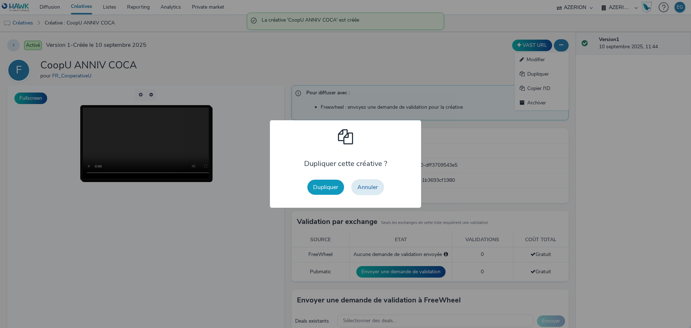
click at [323, 189] on button "Dupliquer" at bounding box center [325, 186] width 37 height 15
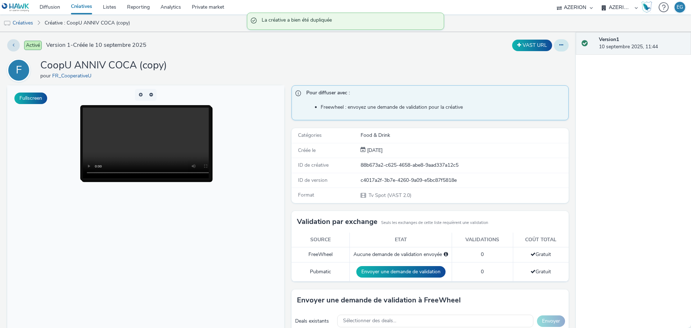
click at [559, 46] on icon at bounding box center [561, 44] width 4 height 5
click at [534, 59] on link "Modifier" at bounding box center [541, 60] width 54 height 14
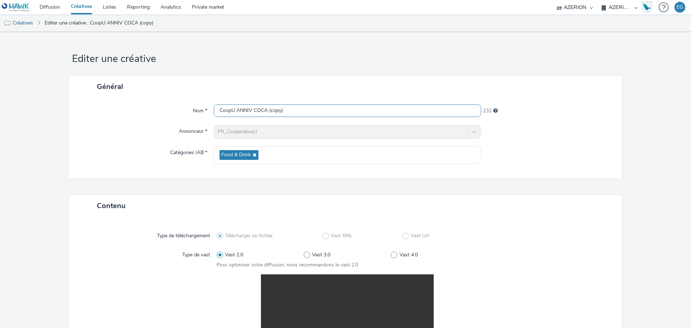
drag, startPoint x: 284, startPoint y: 108, endPoint x: 252, endPoint y: 114, distance: 32.8
click at [252, 114] on input "CoopU ANNIV COCA (copy)" at bounding box center [347, 110] width 267 height 13
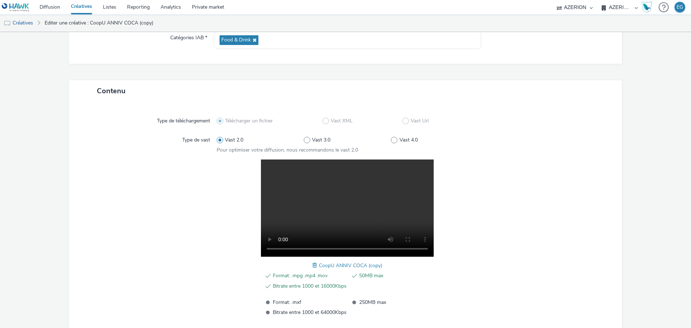
scroll to position [144, 0]
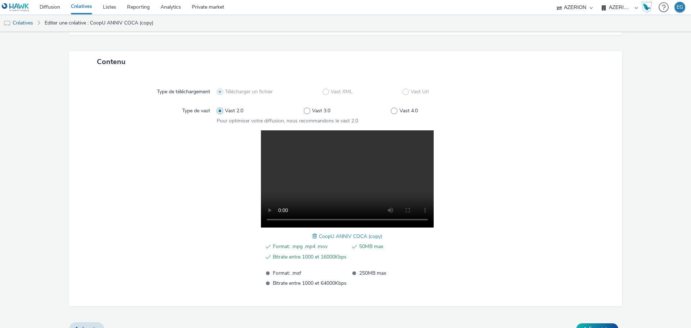
click at [313, 237] on span at bounding box center [315, 236] width 6 height 8
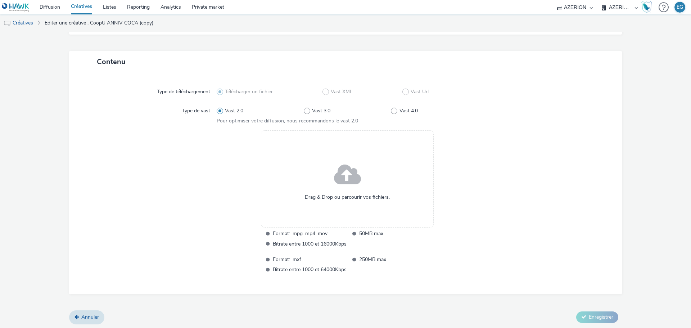
click at [319, 185] on div "Drag & Drop ou parcourir vos fichiers." at bounding box center [347, 178] width 173 height 97
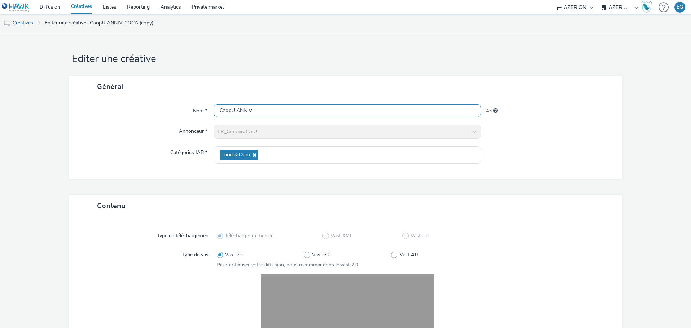
drag, startPoint x: 272, startPoint y: 106, endPoint x: 263, endPoint y: 108, distance: 8.4
click at [263, 108] on input "CoopU ANNIV" at bounding box center [347, 110] width 267 height 13
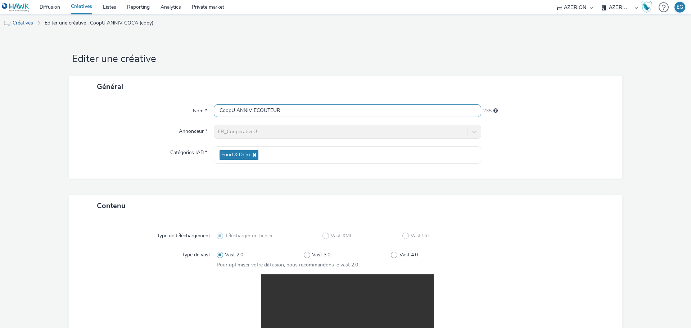
scroll to position [157, 0]
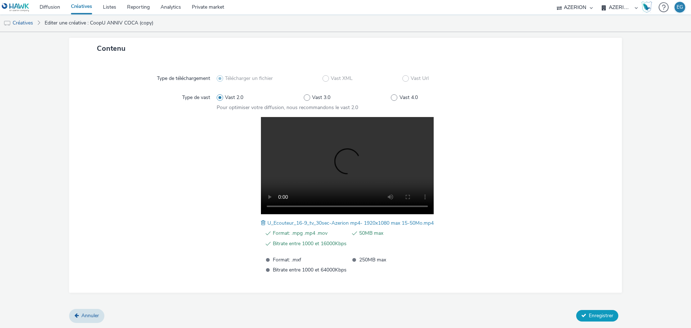
type input "CoopU ANNIV ECOUTEUR"
click at [604, 317] on span "Enregistrer" at bounding box center [600, 315] width 24 height 7
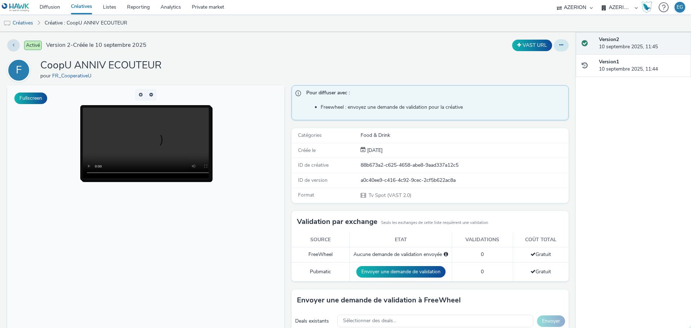
click at [560, 44] on button at bounding box center [561, 45] width 15 height 12
click at [536, 74] on link "Dupliquer" at bounding box center [541, 74] width 54 height 14
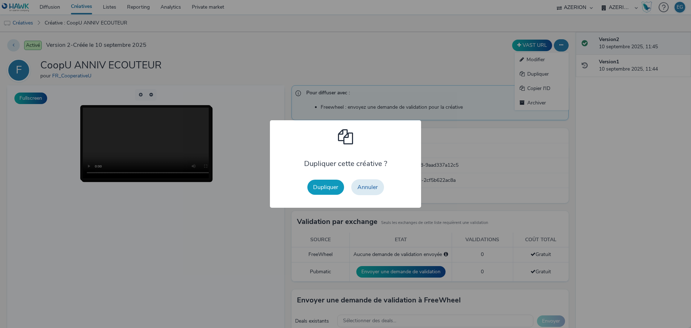
click at [329, 187] on button "Dupliquer" at bounding box center [325, 186] width 37 height 15
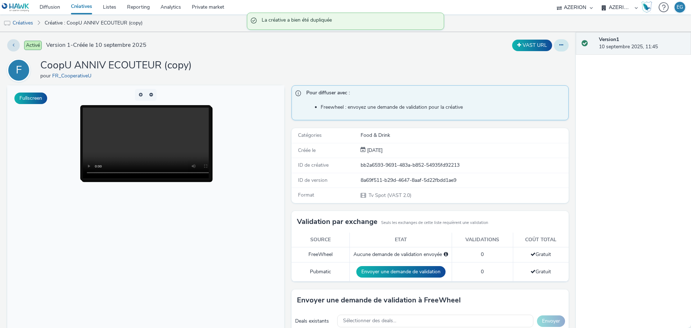
click at [554, 44] on button at bounding box center [561, 45] width 15 height 12
click at [532, 57] on link "Modifier" at bounding box center [541, 60] width 54 height 14
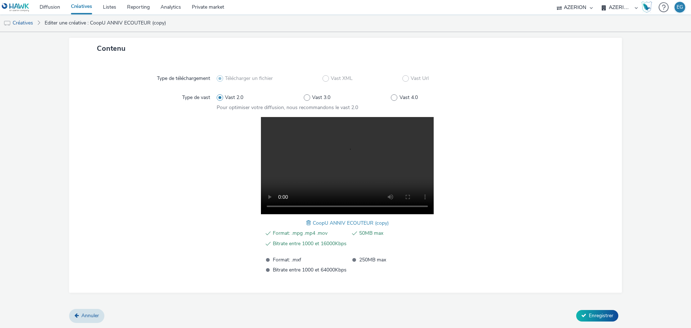
click at [307, 223] on span at bounding box center [309, 223] width 6 height 8
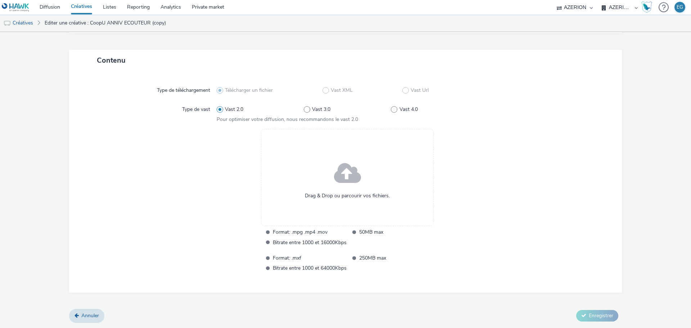
click at [323, 188] on div "Drag & Drop ou parcourir vos fichiers." at bounding box center [347, 177] width 173 height 97
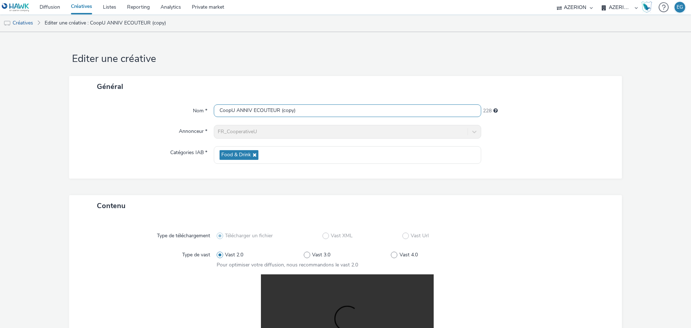
drag, startPoint x: 301, startPoint y: 110, endPoint x: 251, endPoint y: 113, distance: 49.7
click at [251, 113] on input "CoopU ANNIV ECOUTEUR (copy)" at bounding box center [347, 110] width 267 height 13
type input "CoopU ANNIV JEU"
click at [242, 64] on h1 "Editer une créative" at bounding box center [345, 59] width 552 height 14
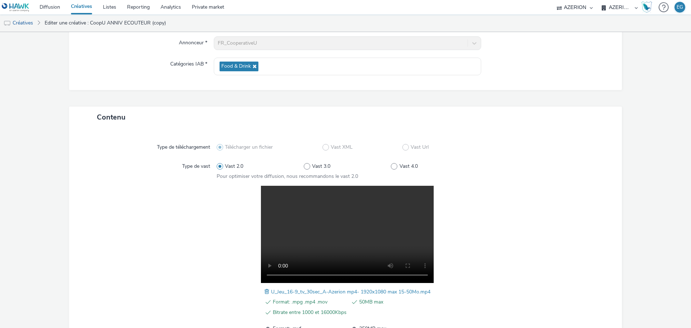
scroll to position [157, 0]
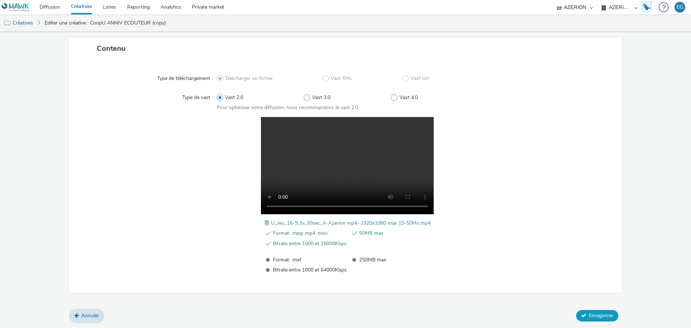
click at [588, 314] on span "Enregistrer" at bounding box center [600, 315] width 24 height 7
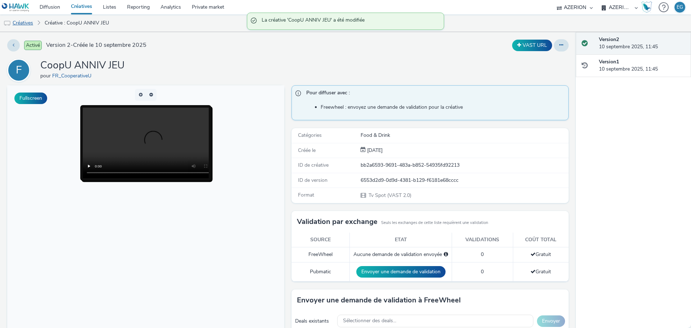
click at [18, 24] on link "Créatives" at bounding box center [18, 22] width 37 height 17
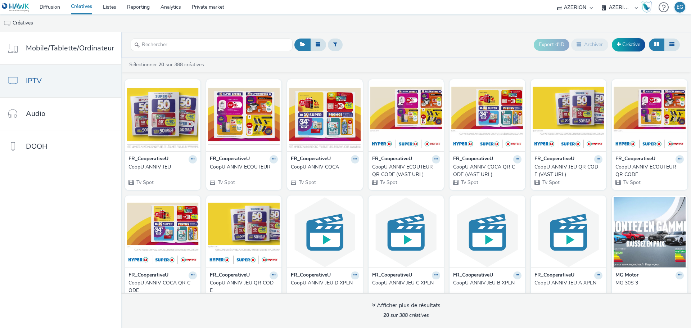
click at [318, 169] on div "CoopU ANNIV COCA" at bounding box center [323, 166] width 65 height 7
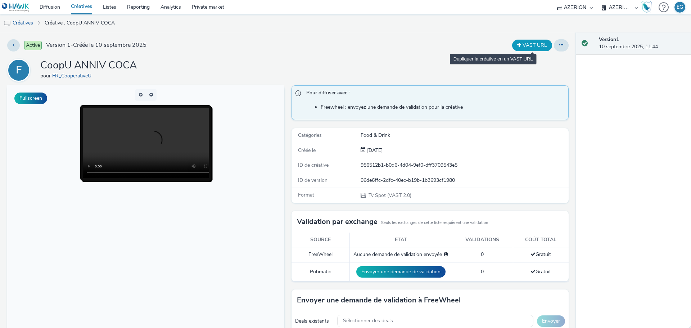
click at [512, 45] on button "VAST URL" at bounding box center [532, 46] width 40 height 12
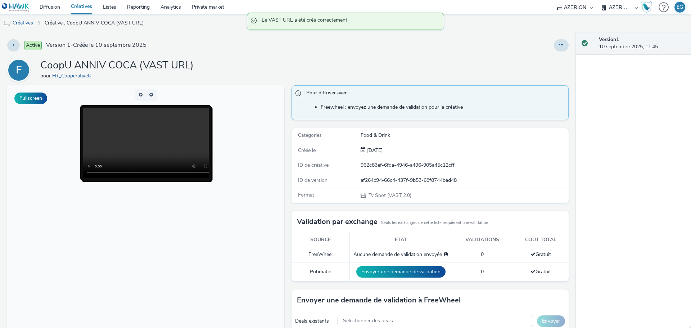
click at [23, 21] on link "Créatives" at bounding box center [18, 22] width 37 height 17
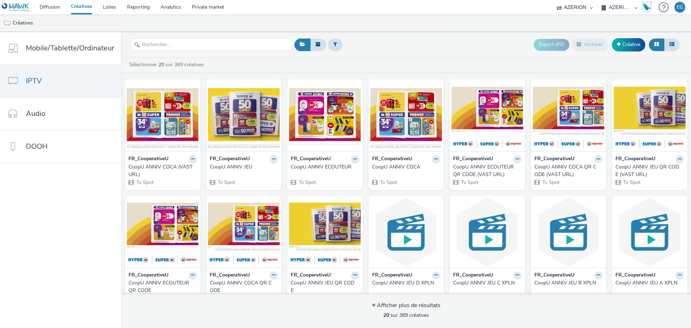
click at [333, 168] on div "CoopU ANNIV ECOUTEUR" at bounding box center [323, 166] width 65 height 7
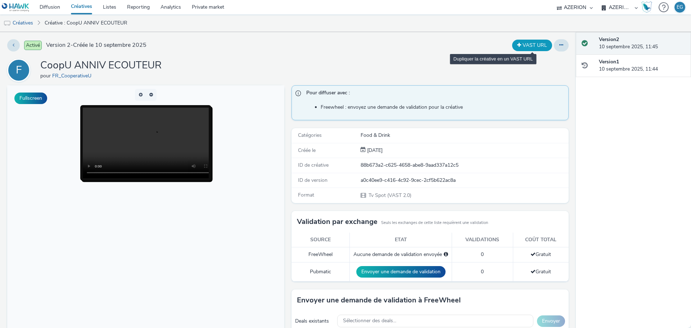
click at [531, 46] on button "VAST URL" at bounding box center [532, 46] width 40 height 12
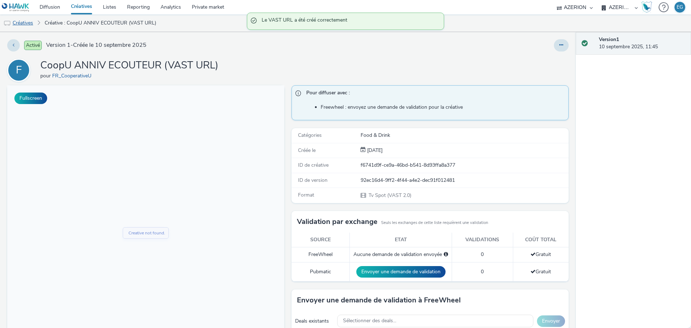
click at [35, 27] on link "Créatives" at bounding box center [18, 22] width 37 height 17
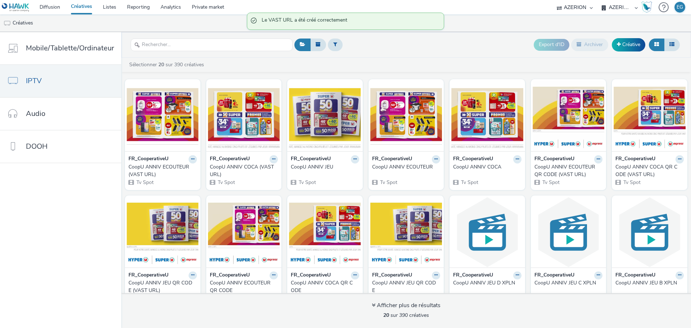
click at [309, 167] on div "CoopU ANNIV JEU" at bounding box center [323, 166] width 65 height 7
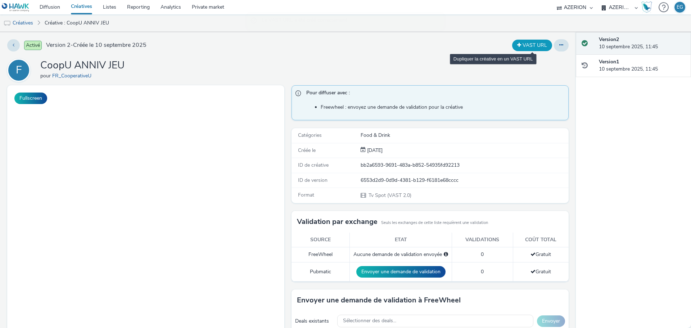
click at [523, 41] on button "VAST URL" at bounding box center [532, 46] width 40 height 12
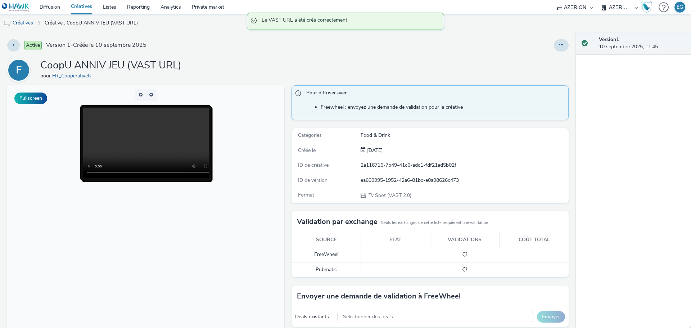
click at [28, 21] on link "Créatives" at bounding box center [18, 22] width 37 height 17
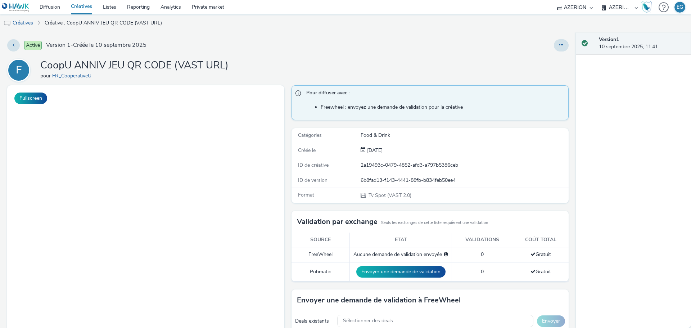
select select "79162ed7-0017-4339-93b0-3399b708648f"
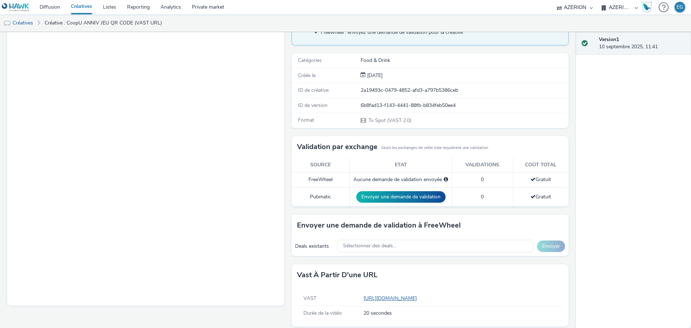
scroll to position [81, 0]
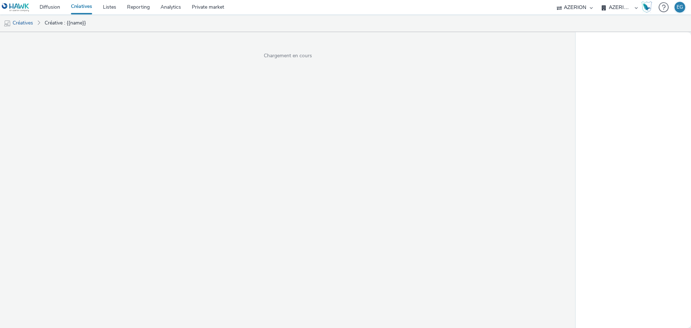
select select "79162ed7-0017-4339-93b0-3399b708648f"
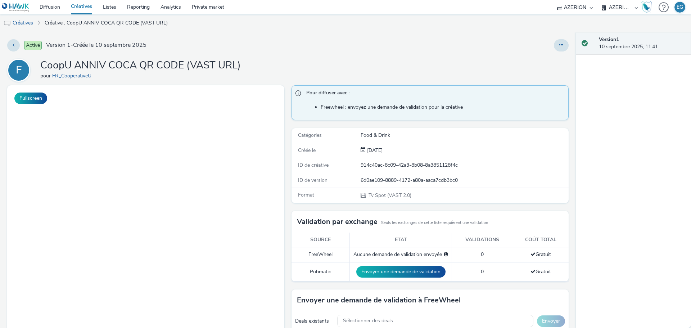
scroll to position [81, 0]
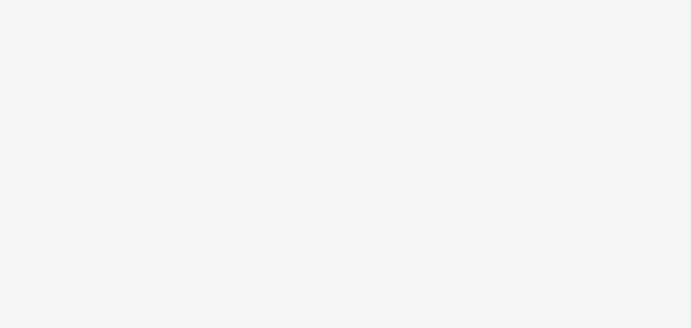
select select "79162ed7-0017-4339-93b0-3399b708648f"
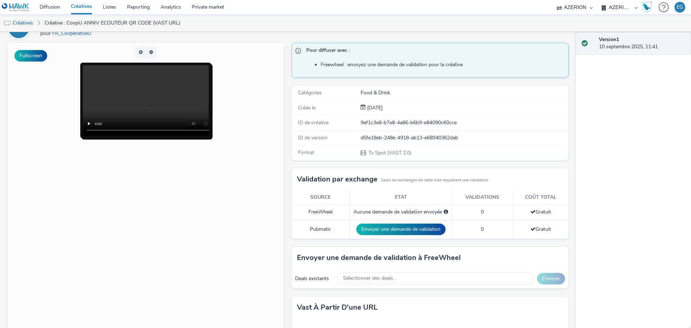
scroll to position [81, 0]
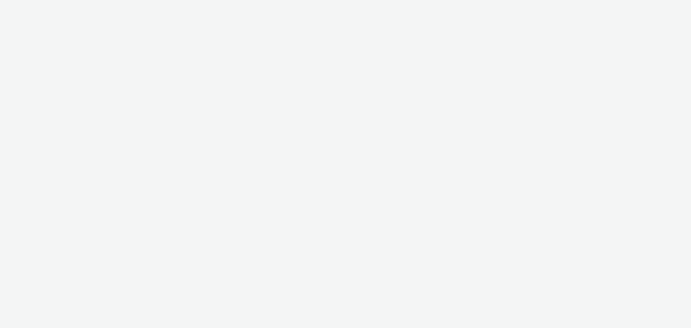
select select "79162ed7-0017-4339-93b0-3399b708648f"
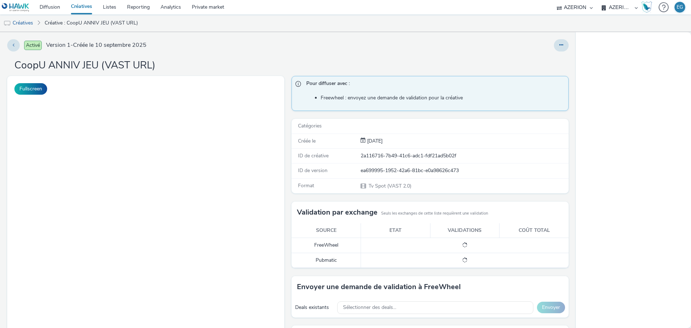
select select "79162ed7-0017-4339-93b0-3399b708648f"
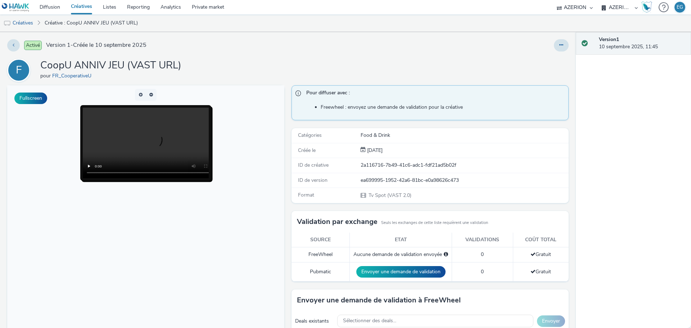
scroll to position [81, 0]
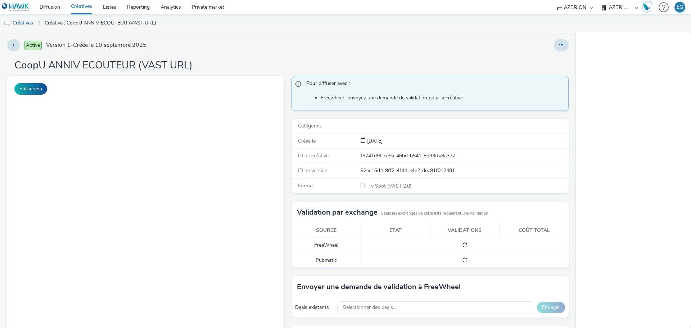
select select "79162ed7-0017-4339-93b0-3399b708648f"
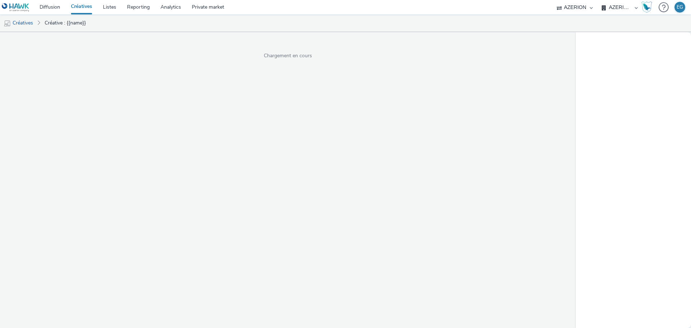
select select "79162ed7-0017-4339-93b0-3399b708648f"
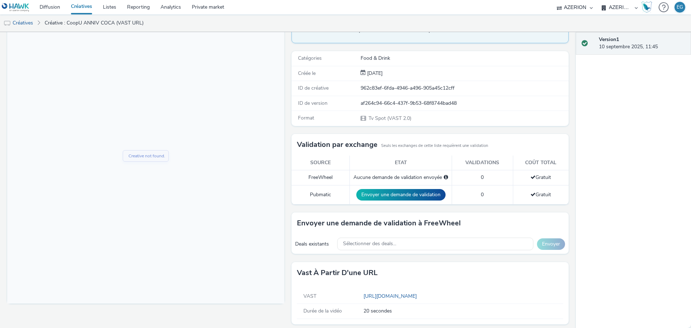
drag, startPoint x: 410, startPoint y: 297, endPoint x: 397, endPoint y: 289, distance: 15.0
click at [397, 281] on div "Vast à partir d'une URL" at bounding box center [429, 273] width 277 height 22
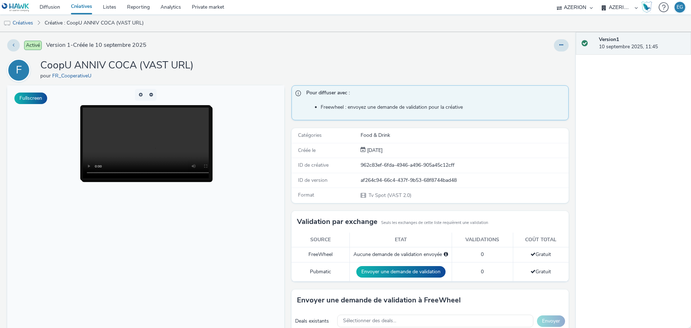
drag, startPoint x: 81, startPoint y: 6, endPoint x: 105, endPoint y: 24, distance: 29.6
click at [81, 6] on link "Créatives" at bounding box center [81, 7] width 32 height 14
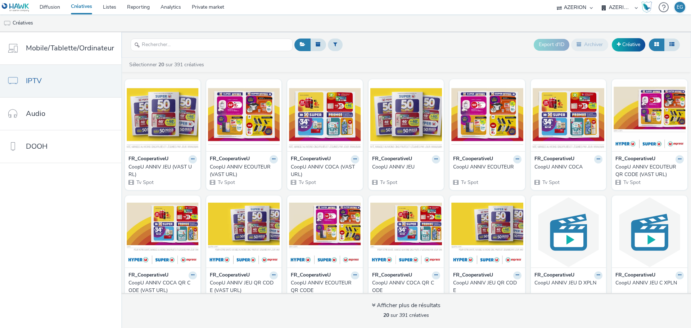
click at [226, 24] on ul "Créatives" at bounding box center [345, 22] width 691 height 17
click at [427, 62] on div "Sélectionner 20 sur 391 créatives" at bounding box center [407, 64] width 559 height 7
click at [488, 29] on ul "Créatives" at bounding box center [345, 22] width 691 height 17
click at [636, 44] on link "Créative" at bounding box center [627, 44] width 33 height 13
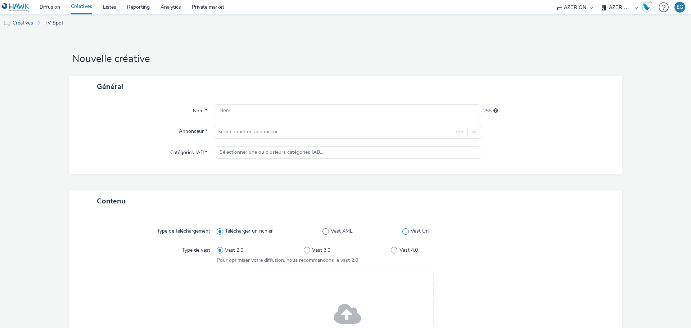
click at [403, 232] on span at bounding box center [405, 231] width 6 height 6
click at [403, 232] on input "Vast Url" at bounding box center [404, 231] width 5 height 5
radio input "false"
radio input "true"
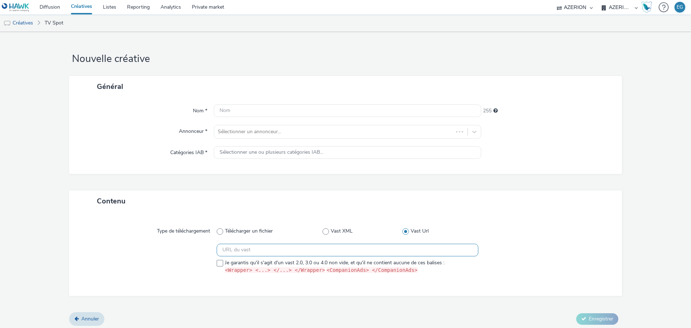
click at [279, 251] on input "text" at bounding box center [347, 249] width 261 height 13
paste input "https://[DOMAIN_NAME]/vast?vastUrl=qu19czpr-4001915289&xid=heroiks&yid=azerion&…"
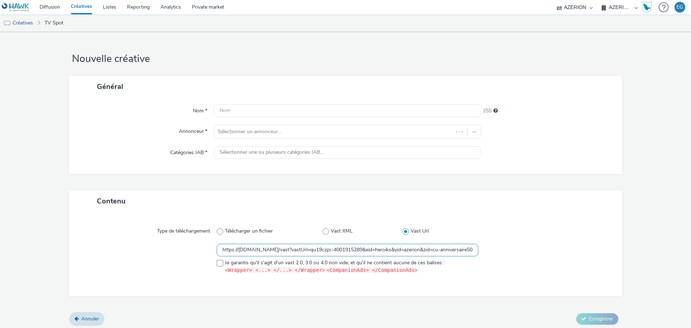
scroll to position [0, 1283]
type input "https://[DOMAIN_NAME]/vast?vastUrl=qu19czpr-4001915289&xid=heroiks&yid=azerion&…"
click at [220, 260] on span at bounding box center [220, 263] width 6 height 6
checkbox input "true"
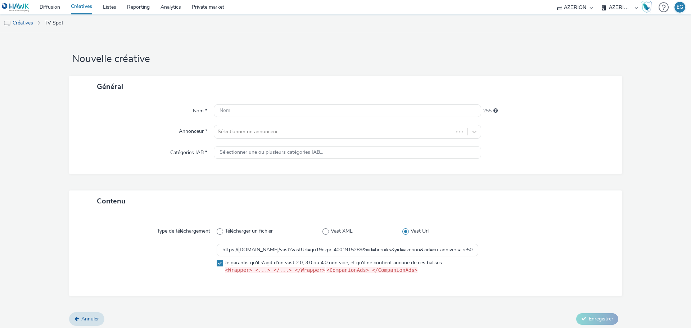
click at [151, 257] on div at bounding box center [149, 259] width 135 height 33
click at [249, 108] on input "text" at bounding box center [347, 110] width 267 height 13
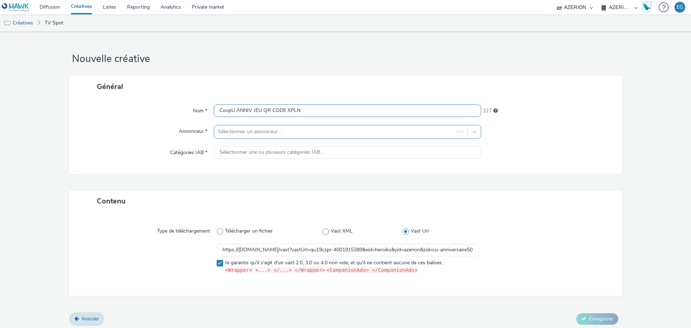
type input "CoopU ANNIV JEU QR CODE XPLN"
click at [243, 131] on div at bounding box center [334, 131] width 232 height 9
type input "c"
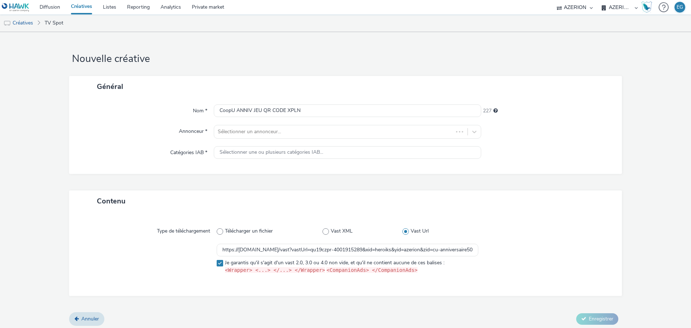
click at [129, 135] on div "Annonceur *" at bounding box center [144, 132] width 137 height 14
click at [279, 130] on div at bounding box center [334, 131] width 232 height 9
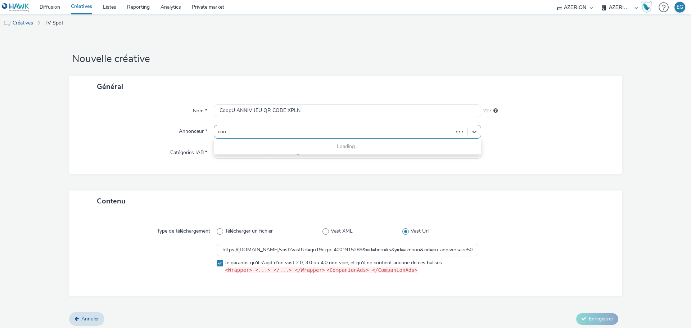
type input "coo"
click at [164, 149] on div "Catégories IAB *" at bounding box center [144, 152] width 137 height 13
click at [242, 137] on div "Sélectionner un annonceur..." at bounding box center [333, 132] width 239 height 12
type input "coop"
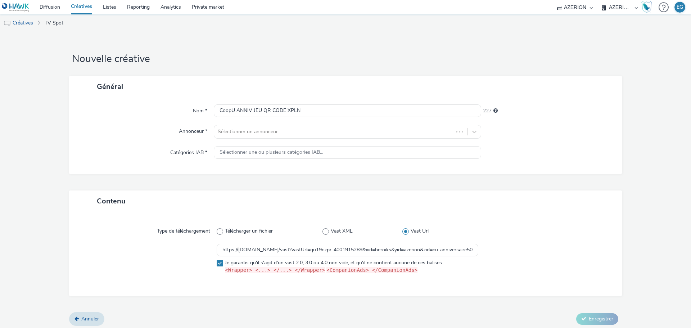
click at [129, 175] on div "Général Nom * CoopU ANNIV JEU QR CODE XPLN 227 Annonceur * Sélectionner un anno…" at bounding box center [345, 133] width 552 height 114
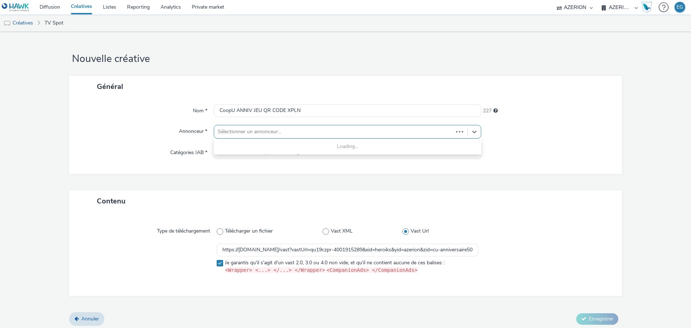
click at [286, 128] on div at bounding box center [334, 131] width 232 height 9
click at [543, 203] on div "Contenu" at bounding box center [345, 200] width 552 height 21
